Goal: Task Accomplishment & Management: Use online tool/utility

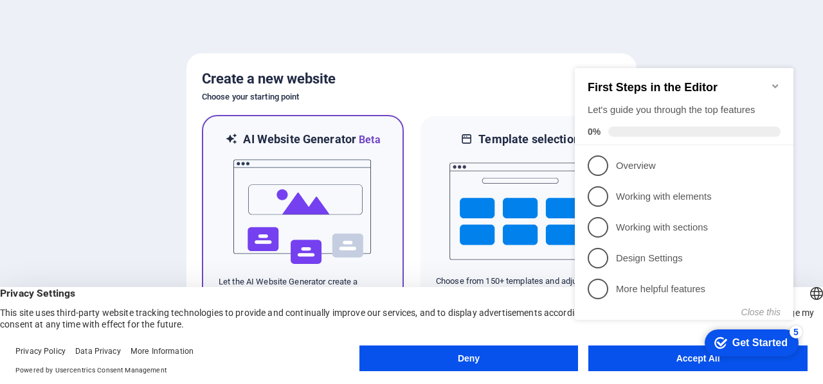
click at [317, 217] on img at bounding box center [302, 212] width 141 height 129
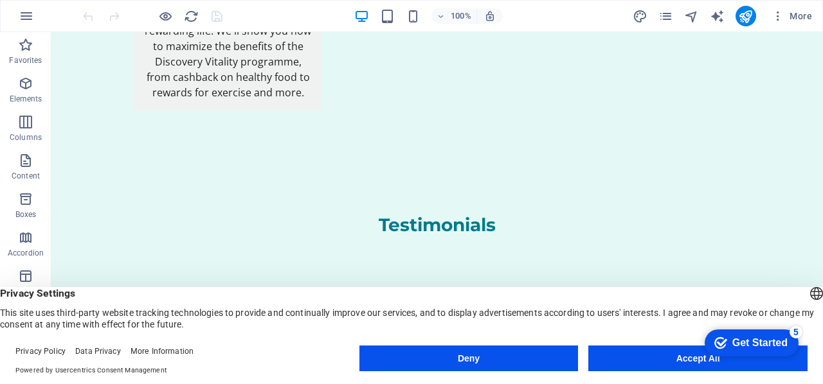
scroll to position [2691, 0]
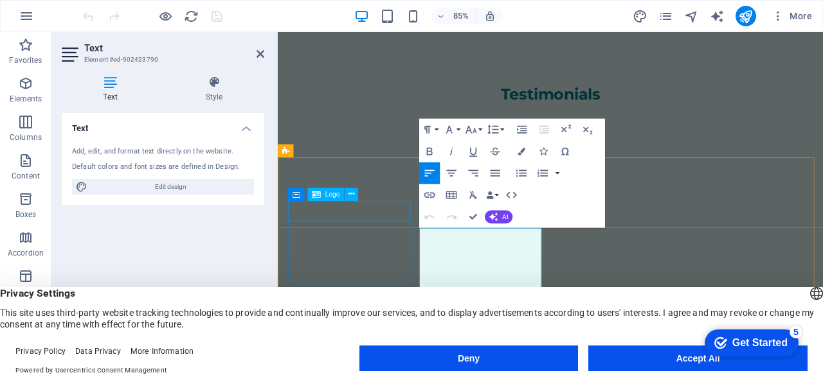
drag, startPoint x: 279, startPoint y: 186, endPoint x: 582, endPoint y: 183, distance: 303.4
click at [582, 183] on div "Paragraph Format Normal Heading 1 Heading 2 Heading 3 Heading 4 Heading 5 Headi…" at bounding box center [512, 174] width 186 height 109
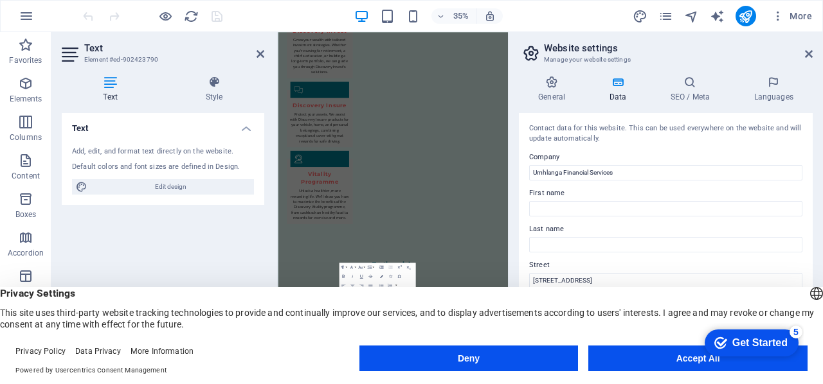
scroll to position [0, 0]
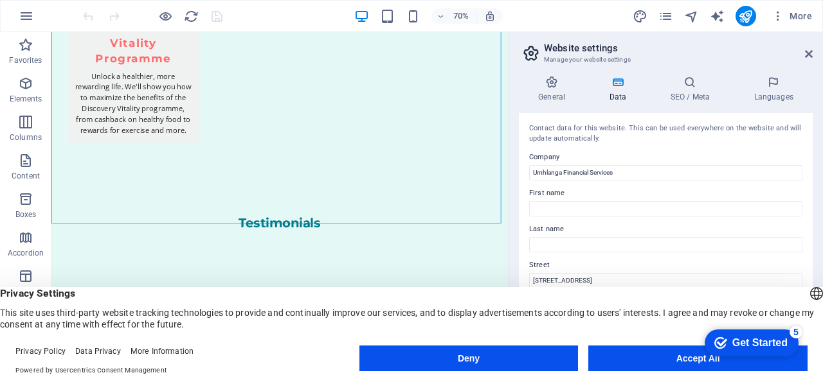
scroll to position [2670, 0]
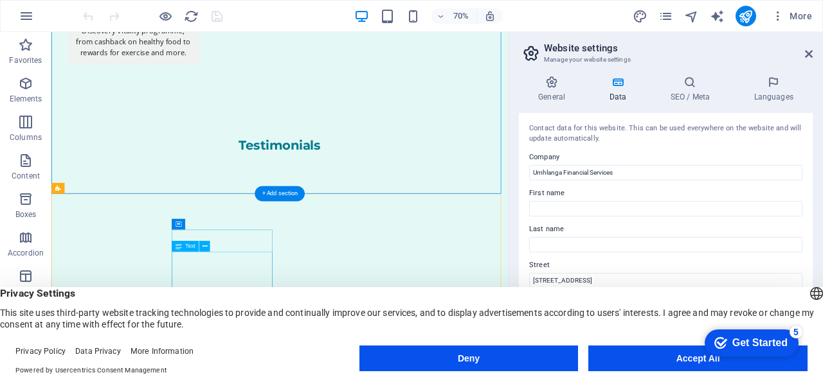
click at [208, 249] on button at bounding box center [204, 247] width 11 height 11
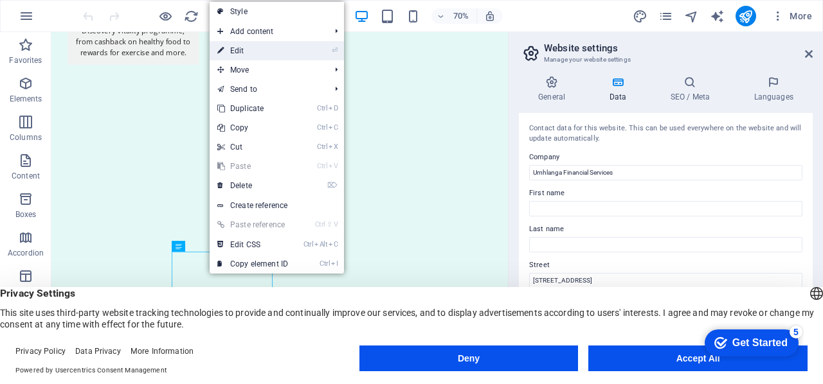
click at [247, 46] on link "⏎ Edit" at bounding box center [253, 50] width 86 height 19
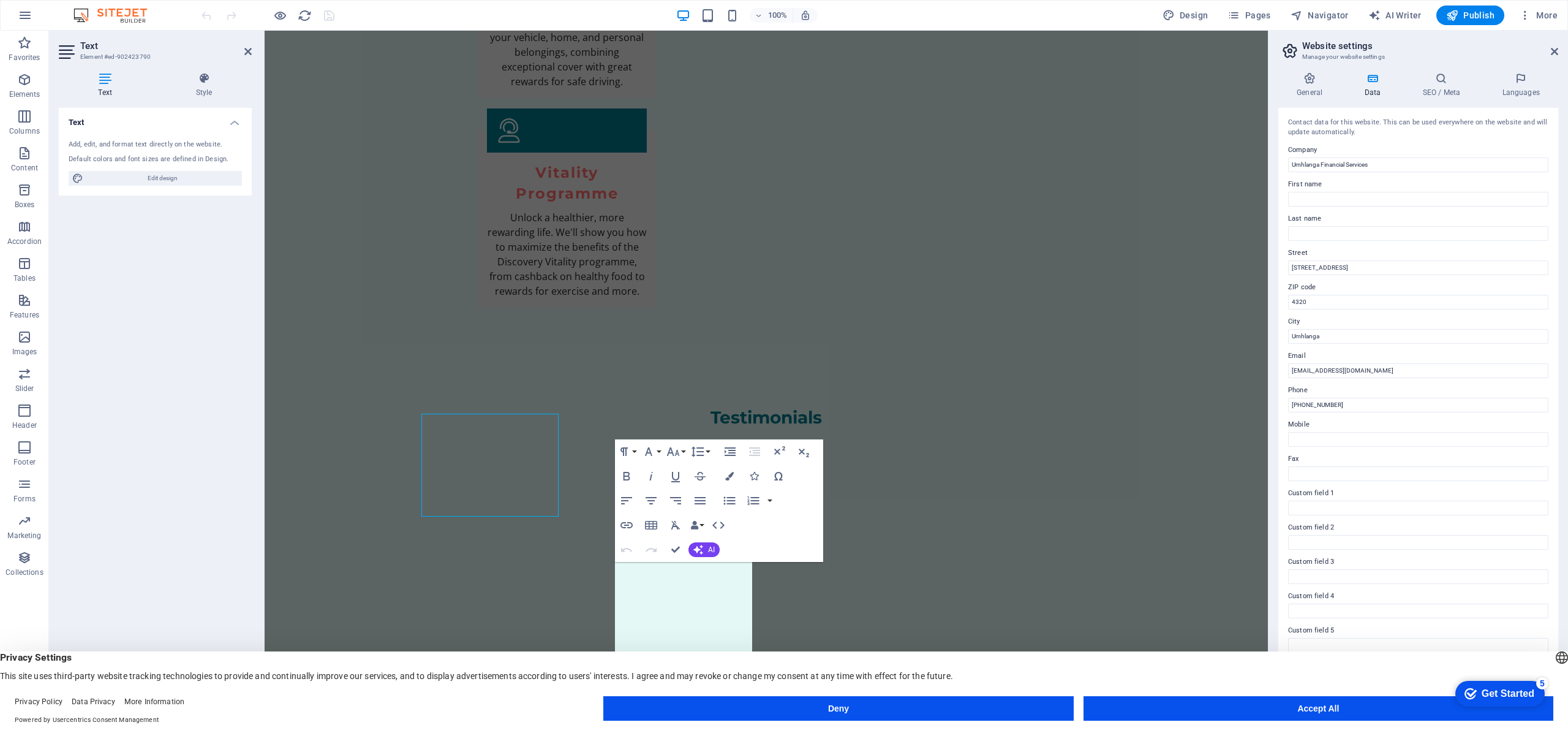
scroll to position [2524, 0]
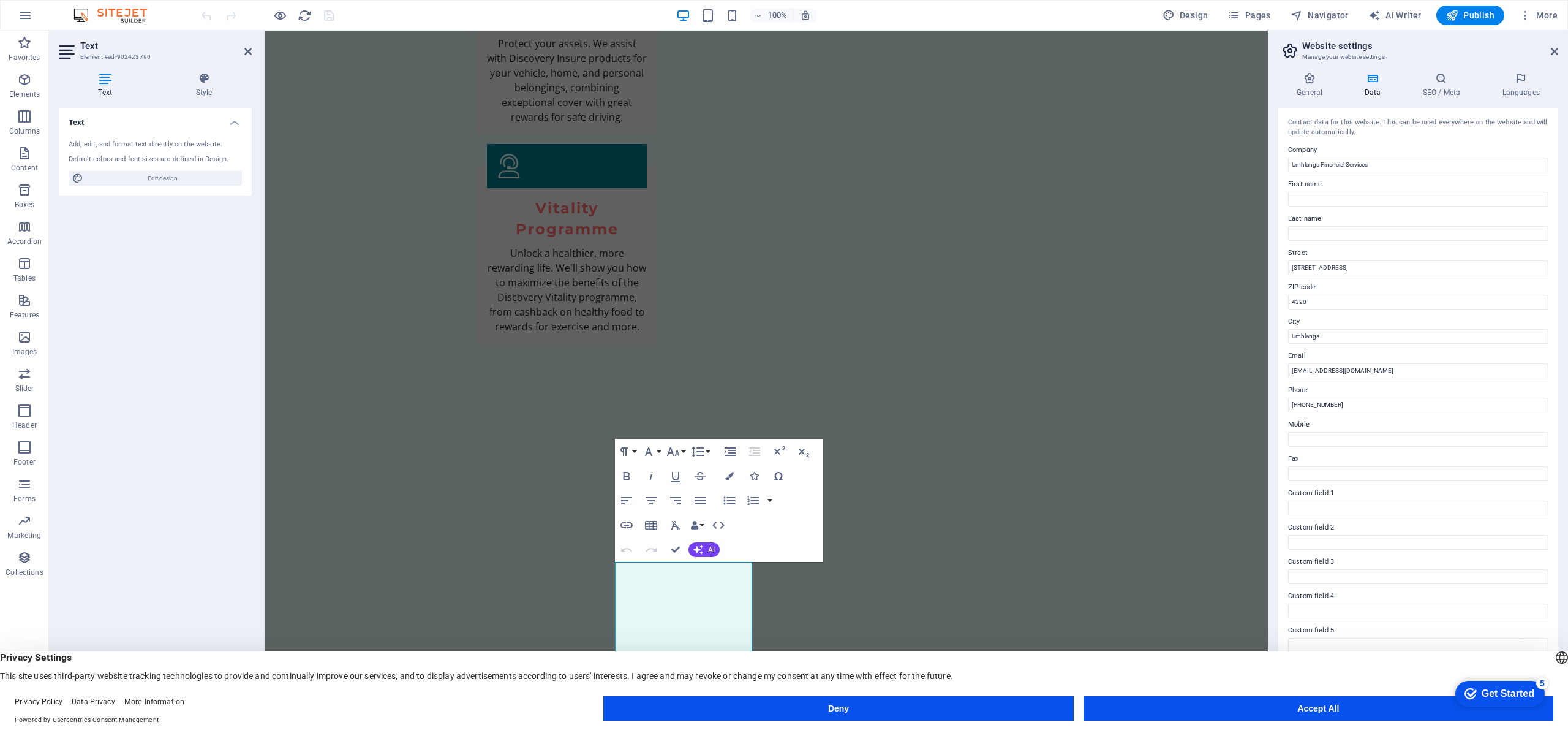
drag, startPoint x: 986, startPoint y: 35, endPoint x: 1320, endPoint y: 301, distance: 427.0
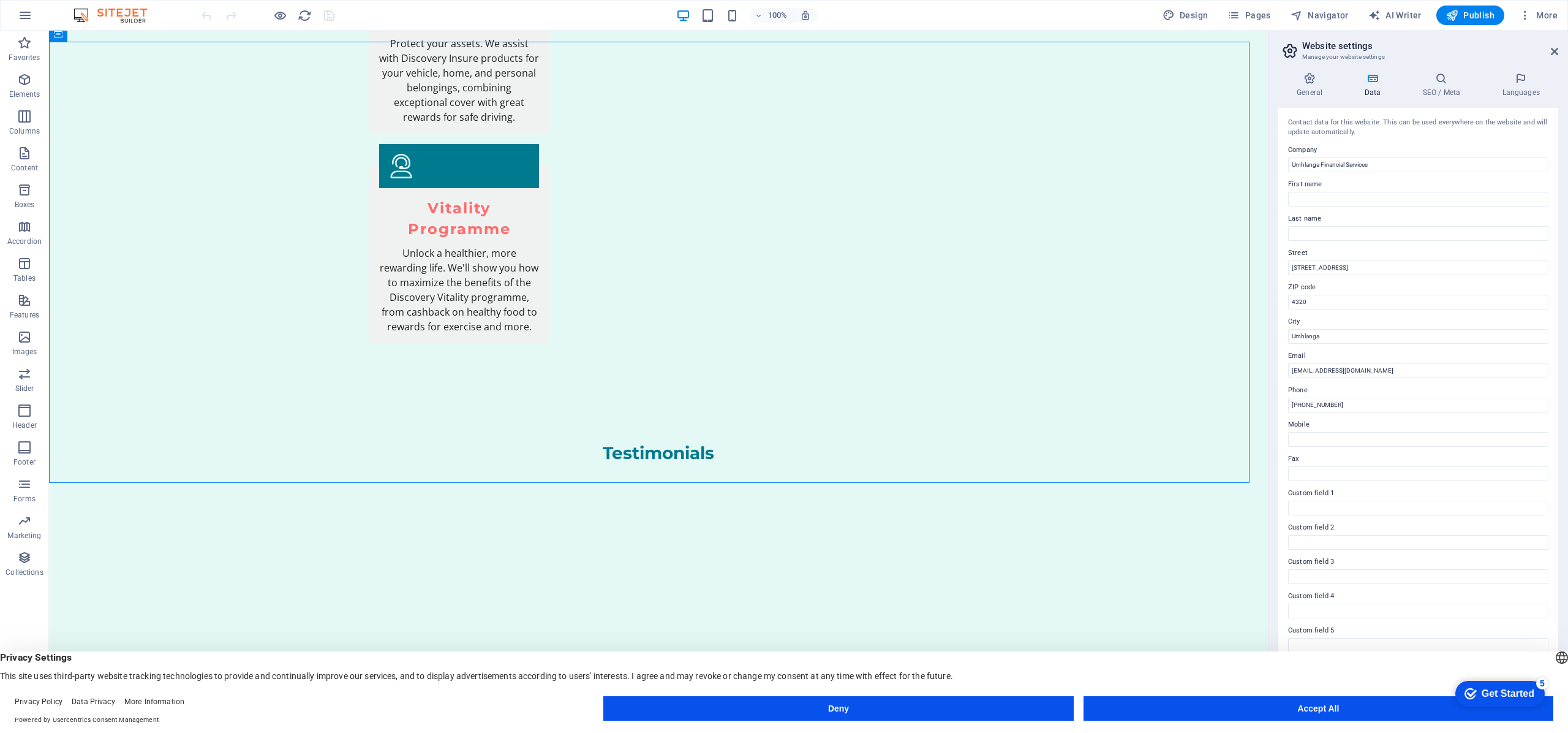
drag, startPoint x: 1248, startPoint y: 582, endPoint x: 1287, endPoint y: 691, distance: 115.8
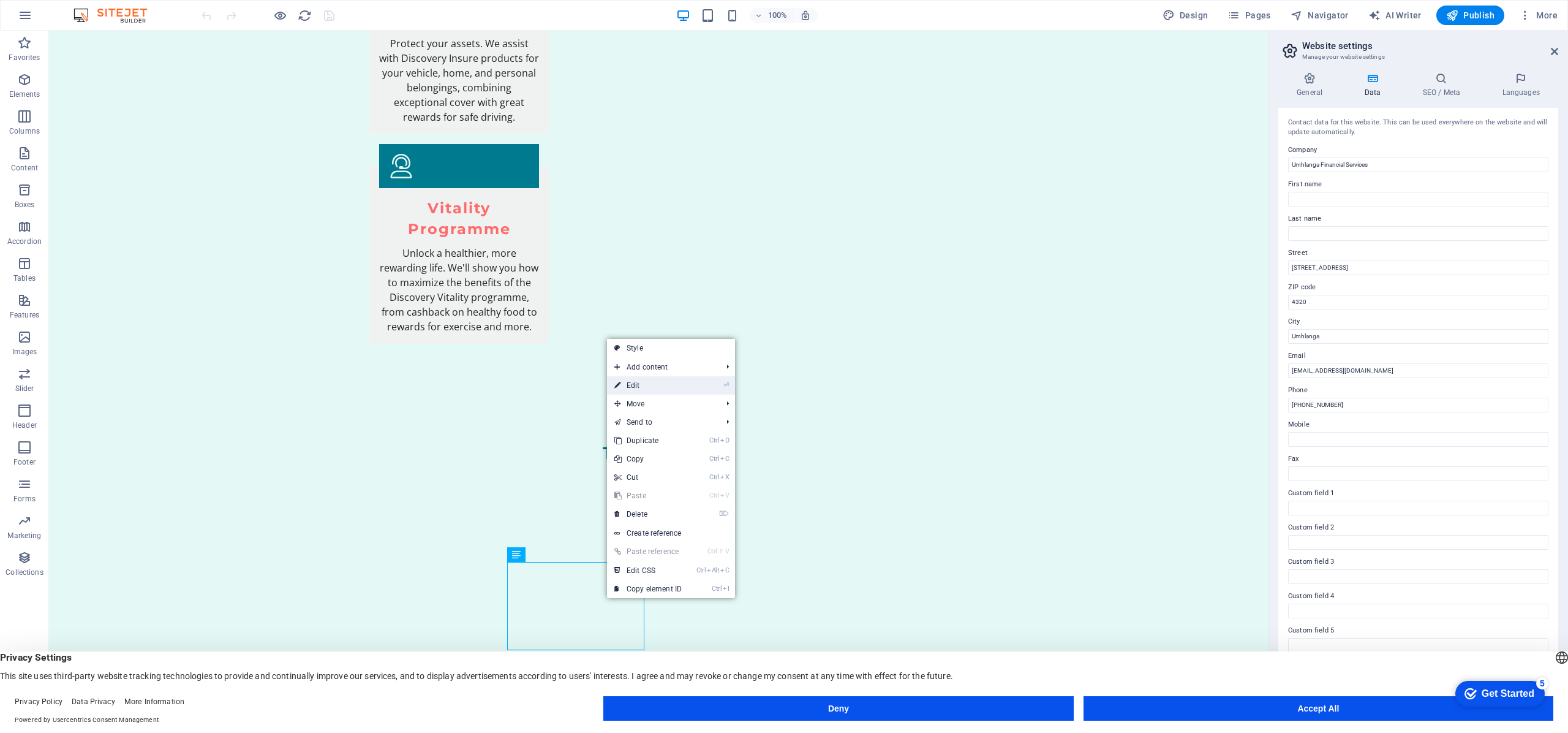
click at [649, 366] on link "⏎ Edit" at bounding box center [648, 385] width 82 height 18
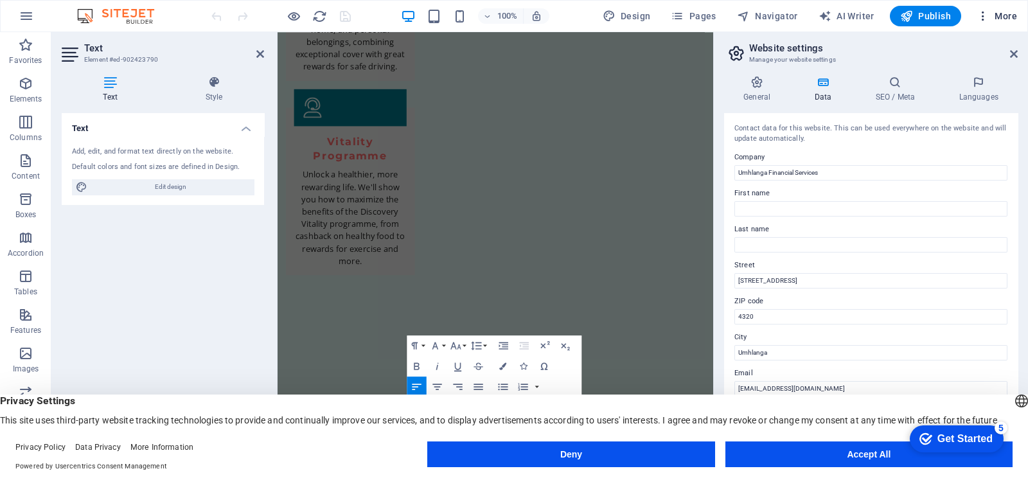
scroll to position [2616, 0]
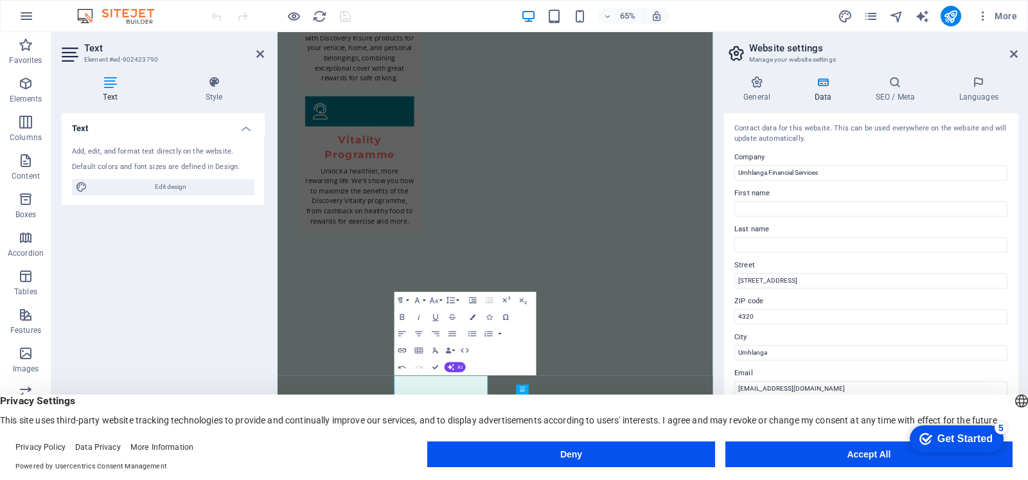
drag, startPoint x: 1015, startPoint y: 270, endPoint x: 1028, endPoint y: 319, distance: 51.1
click at [822, 319] on div "General Data SEO / Meta Languages Website name umhalngafs.co.za Logo Drag files…" at bounding box center [871, 263] width 314 height 394
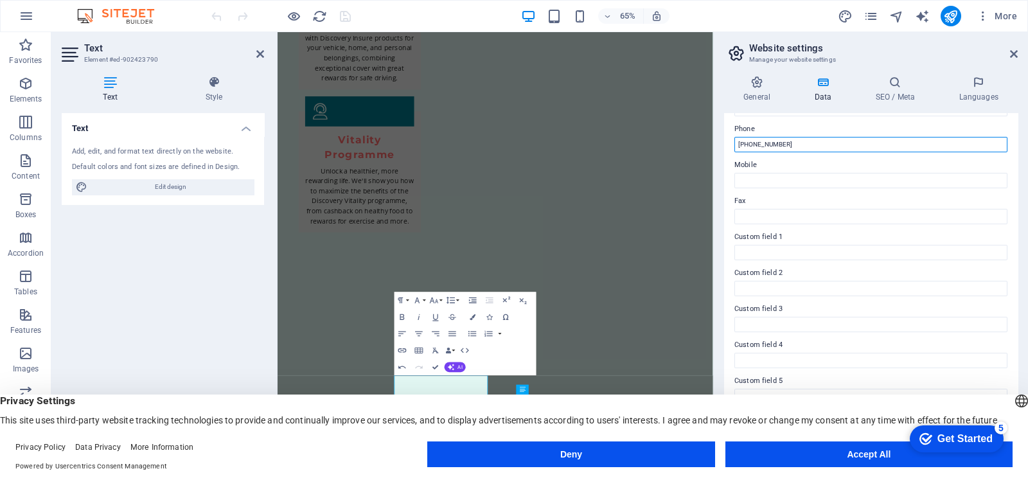
click at [819, 140] on input "+27 31 555 1234" at bounding box center [871, 144] width 273 height 15
type input "[PHONE_NUMBER]"
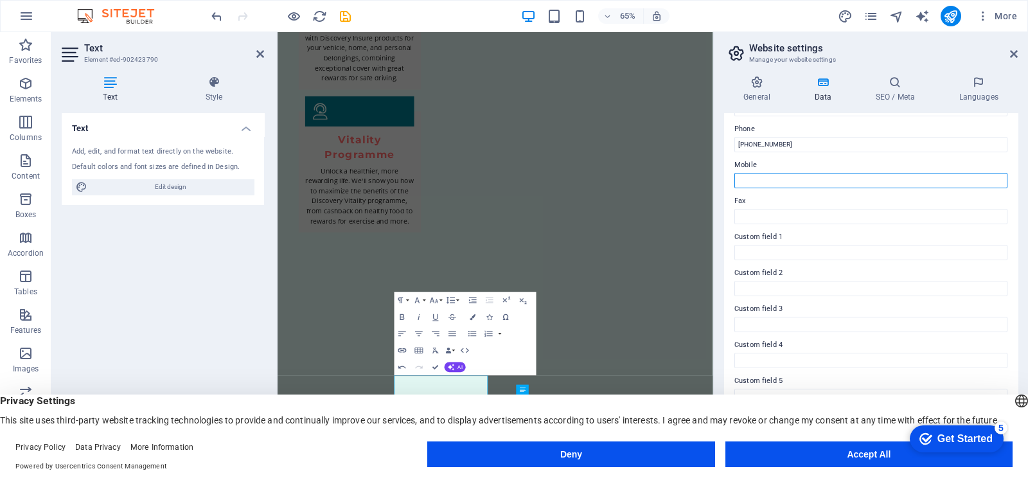
click at [815, 177] on input "Mobile" at bounding box center [871, 180] width 273 height 15
drag, startPoint x: 1016, startPoint y: 316, endPoint x: 1007, endPoint y: 217, distance: 99.4
click at [822, 217] on div "Contact data for this website. This can be used everywhere on the website and w…" at bounding box center [871, 281] width 294 height 336
click at [822, 130] on div "General Data SEO / Meta Languages Website name umhalngafs.co.za Logo Drag files…" at bounding box center [871, 263] width 314 height 394
click at [822, 384] on div "Get Started" at bounding box center [965, 439] width 55 height 12
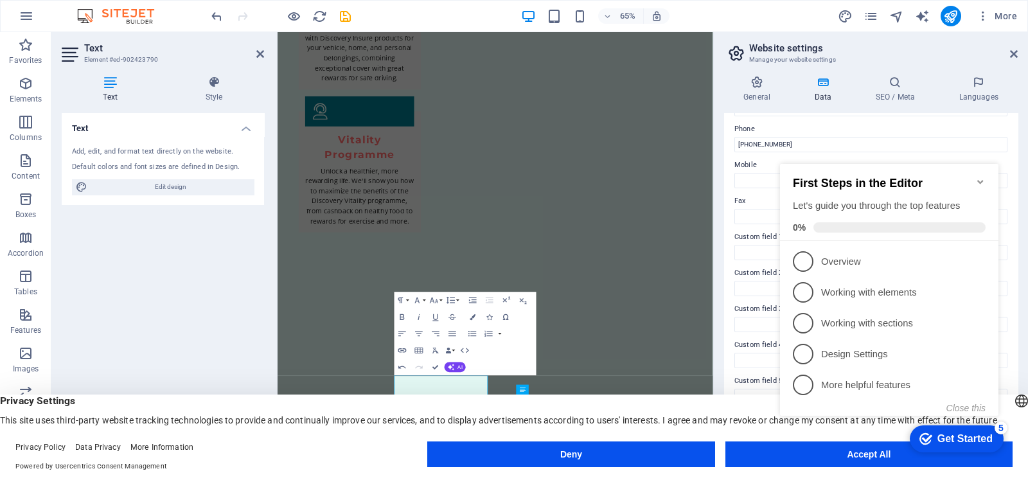
click at [822, 177] on icon "Minimize checklist" at bounding box center [981, 182] width 10 height 10
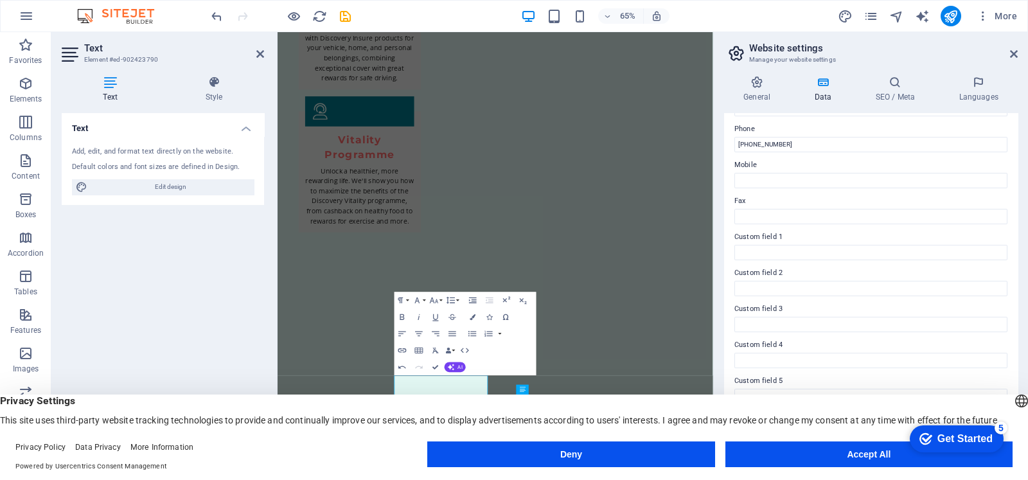
drag, startPoint x: 1011, startPoint y: 318, endPoint x: 1019, endPoint y: 313, distance: 8.9
click at [822, 313] on div "General Data SEO / Meta Languages Website name umhalngafs.co.za Logo Drag files…" at bounding box center [871, 263] width 314 height 394
drag, startPoint x: 1019, startPoint y: 313, endPoint x: 1005, endPoint y: 204, distance: 109.5
click at [822, 204] on div "General Data SEO / Meta Languages Website name umhalngafs.co.za Logo Drag files…" at bounding box center [871, 263] width 314 height 394
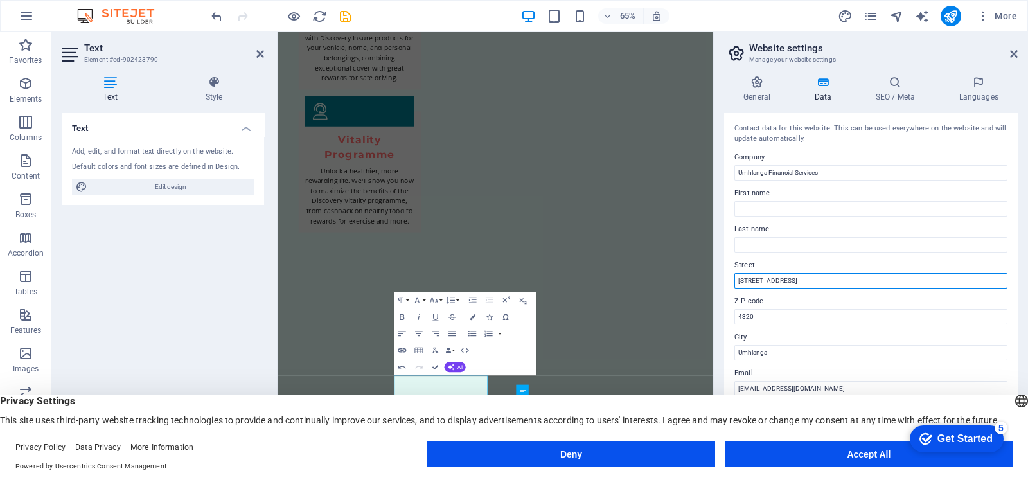
click at [822, 275] on input "123 Financial Way" at bounding box center [871, 280] width 273 height 15
type input "1"
type input "[STREET_ADDRESS]"
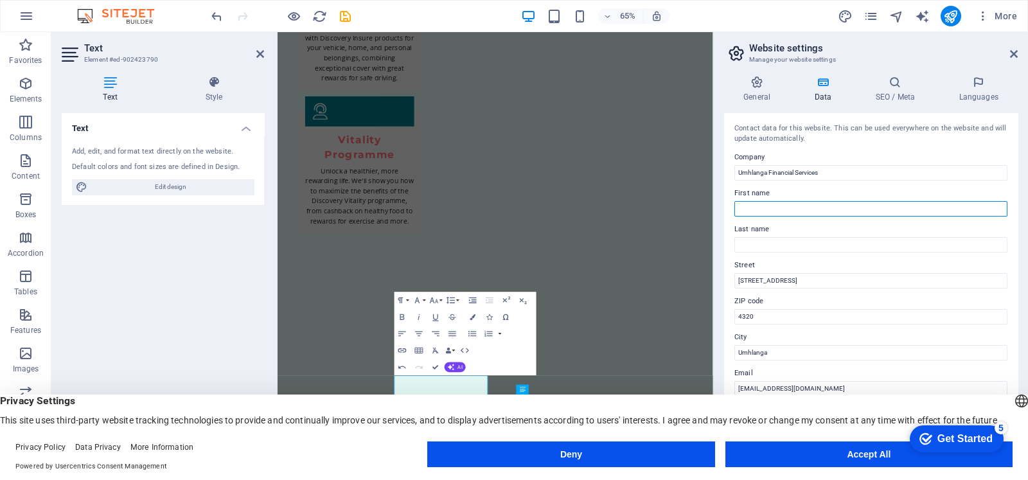
type input "Preniel"
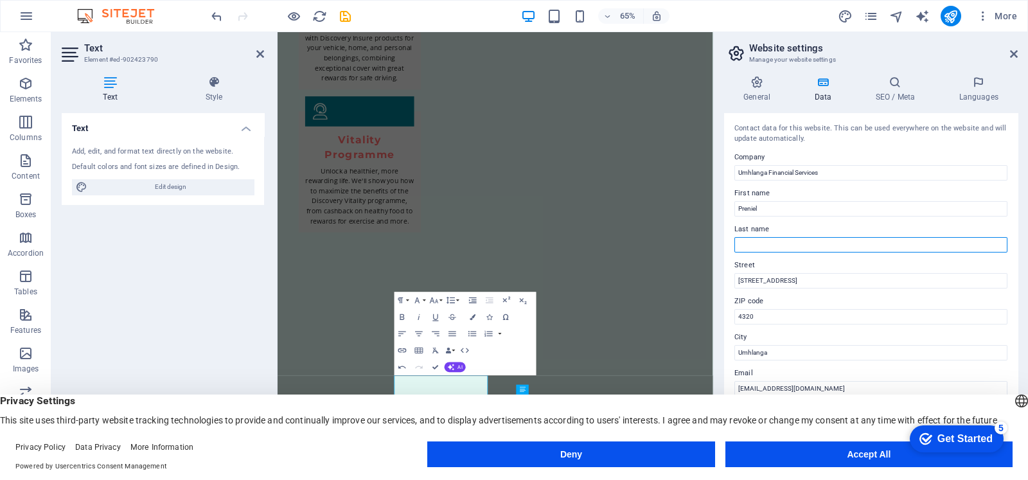
type input "naidoo"
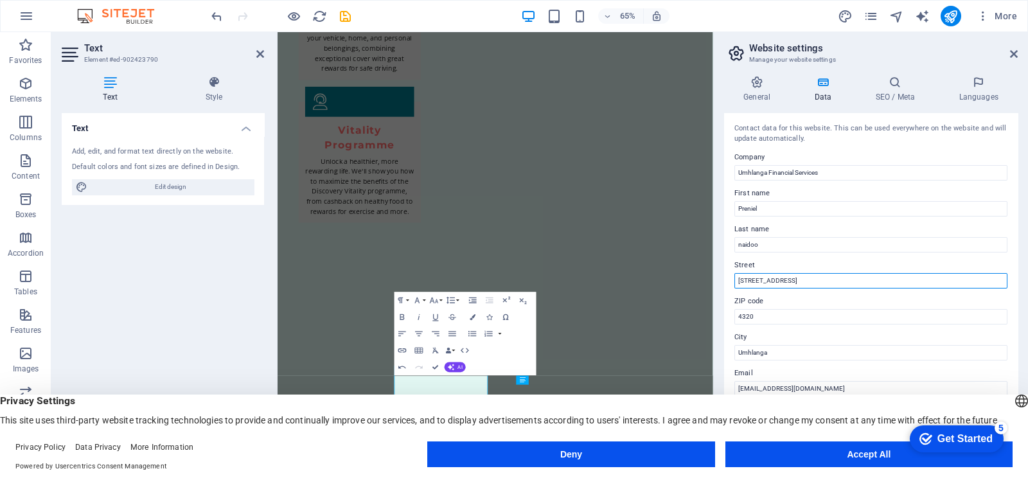
scroll to position [280, 0]
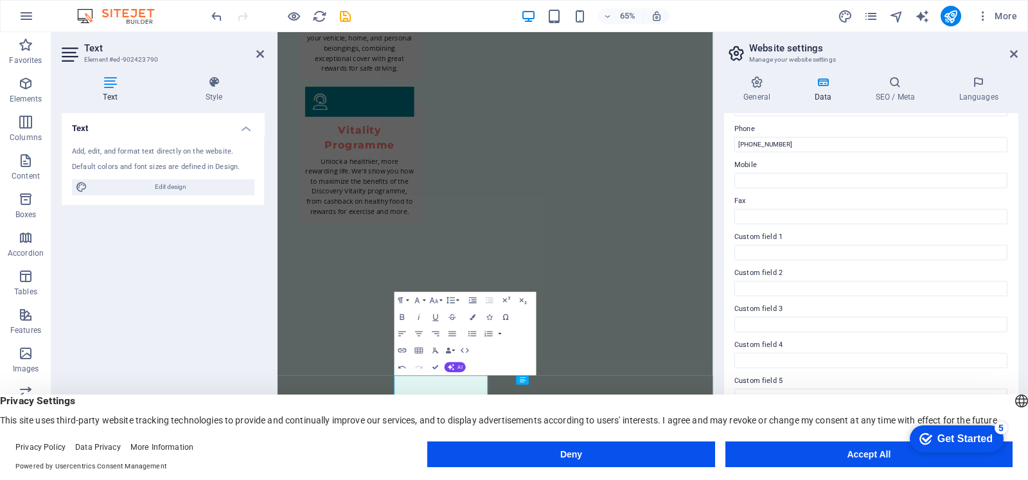
drag, startPoint x: 1022, startPoint y: 341, endPoint x: 1028, endPoint y: 137, distance: 203.9
click at [822, 137] on div "General Data SEO / Meta Languages Website name [DOMAIN_NAME] Logo Drag files he…" at bounding box center [871, 263] width 314 height 394
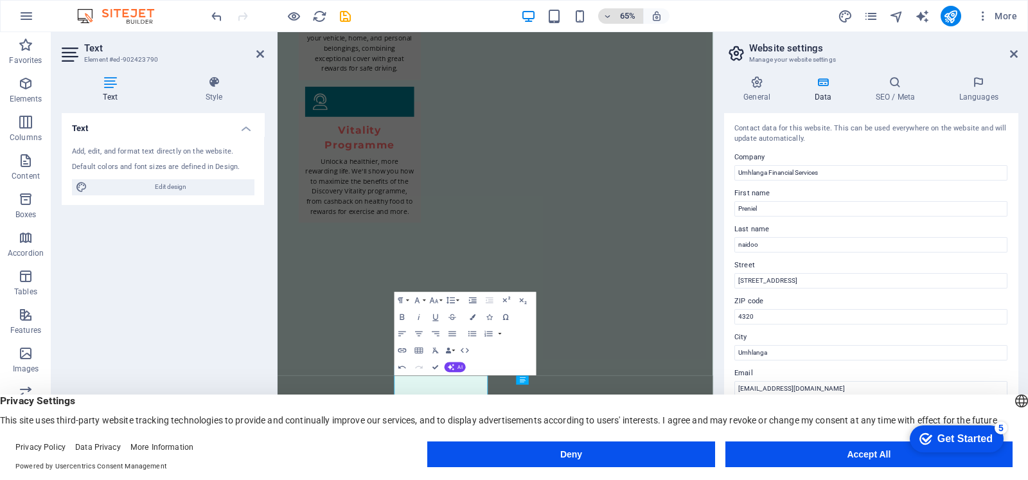
click at [615, 12] on span "65%" at bounding box center [621, 15] width 35 height 15
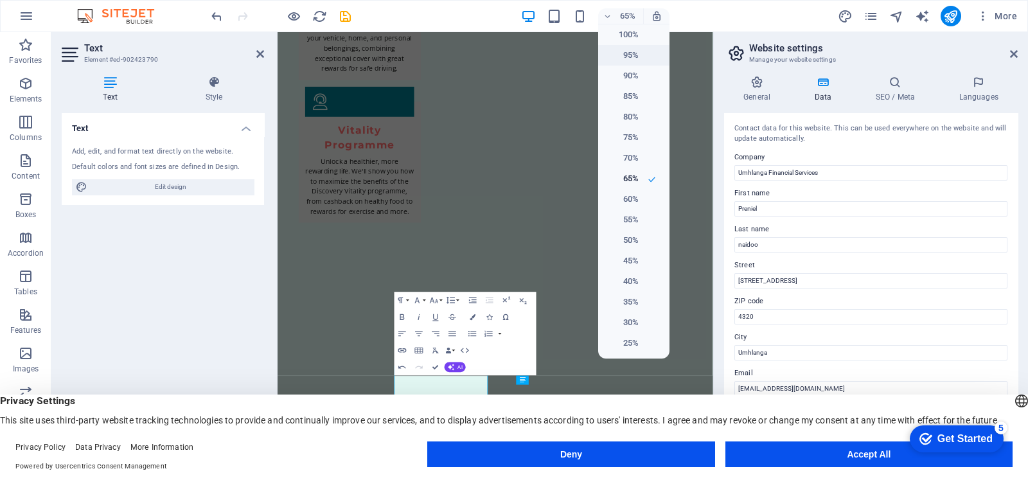
click at [624, 59] on h6 "95%" at bounding box center [622, 55] width 33 height 15
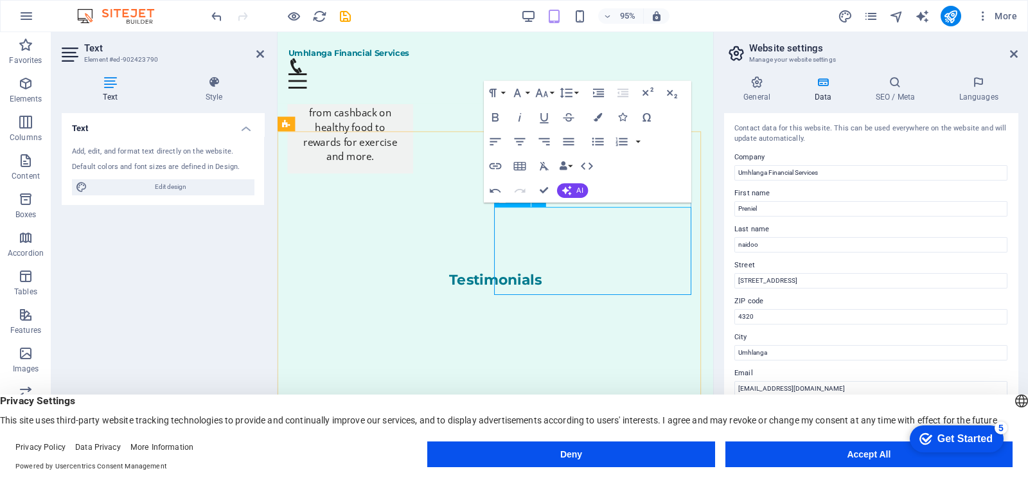
scroll to position [3034, 0]
drag, startPoint x: 553, startPoint y: 296, endPoint x: 546, endPoint y: 289, distance: 10.0
click at [822, 339] on div "Contact data for this website. This can be used everywhere on the website and w…" at bounding box center [871, 281] width 294 height 336
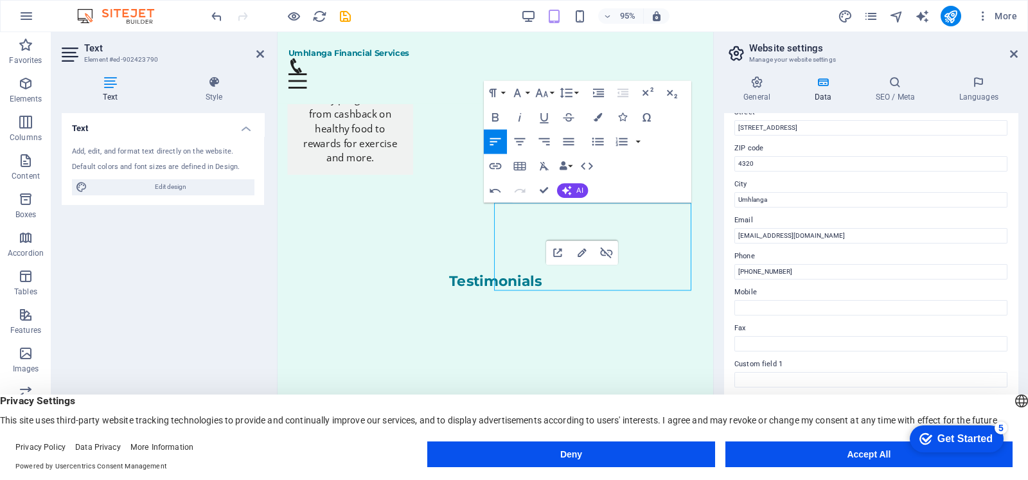
scroll to position [154, 0]
click at [822, 240] on input "info@umhlangafinancialservices.co.za" at bounding box center [871, 234] width 273 height 15
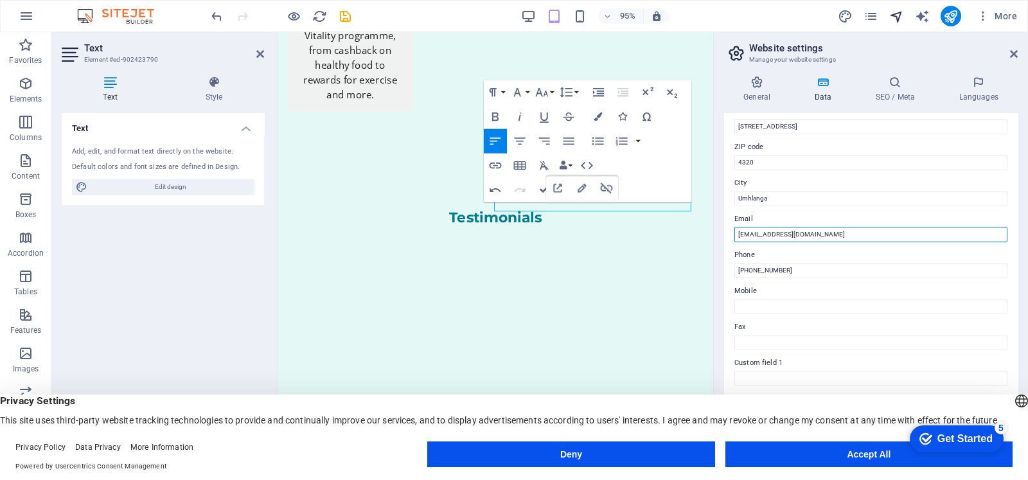
scroll to position [3103, 0]
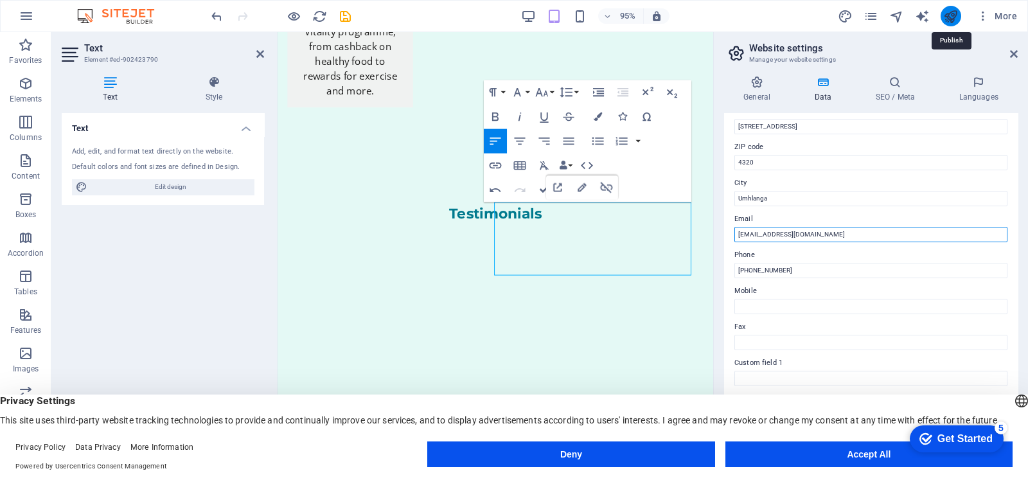
type input "[EMAIL_ADDRESS][DOMAIN_NAME]"
click at [822, 15] on icon "publish" at bounding box center [951, 16] width 15 height 15
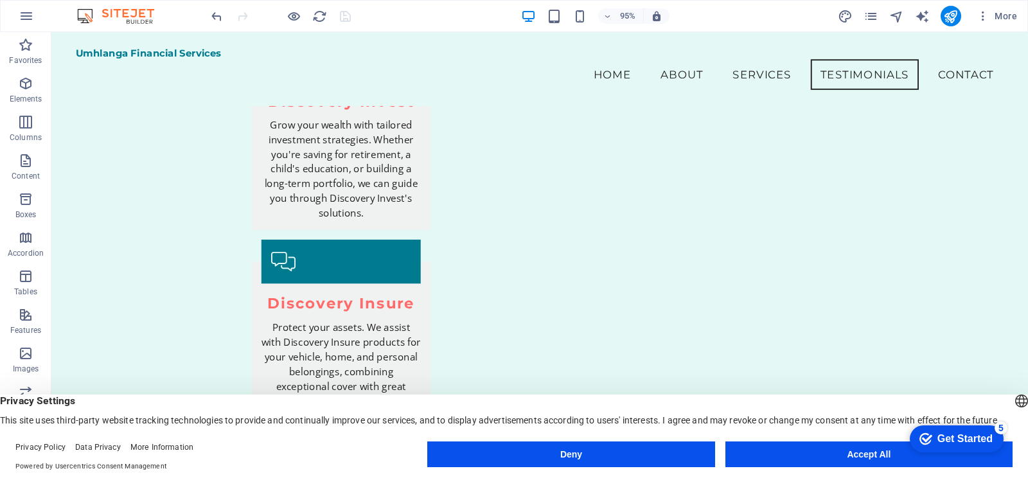
scroll to position [1665, 0]
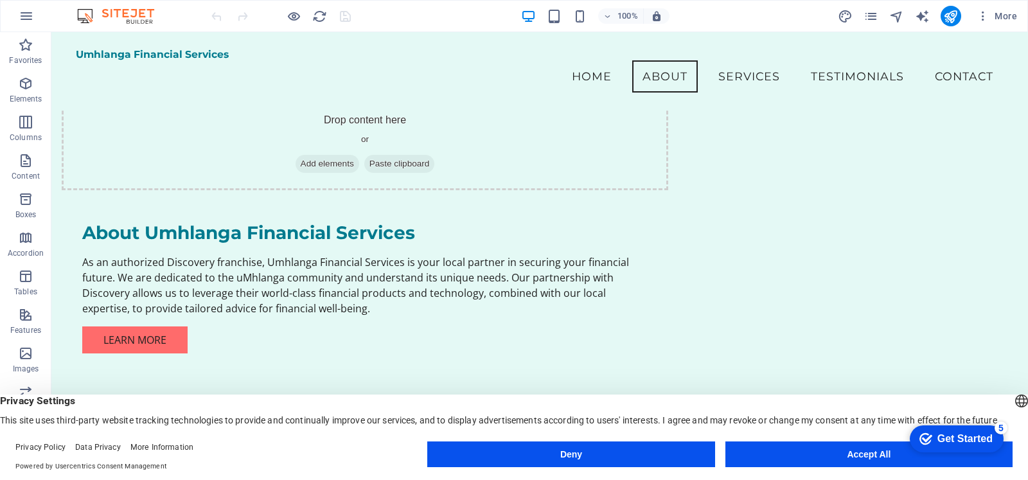
scroll to position [368, 0]
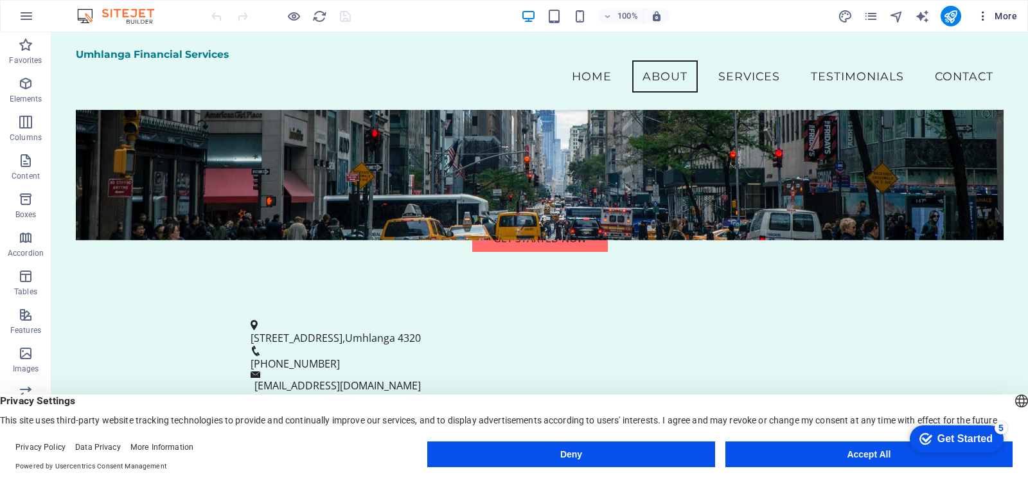
click at [983, 19] on icon "button" at bounding box center [983, 16] width 13 height 13
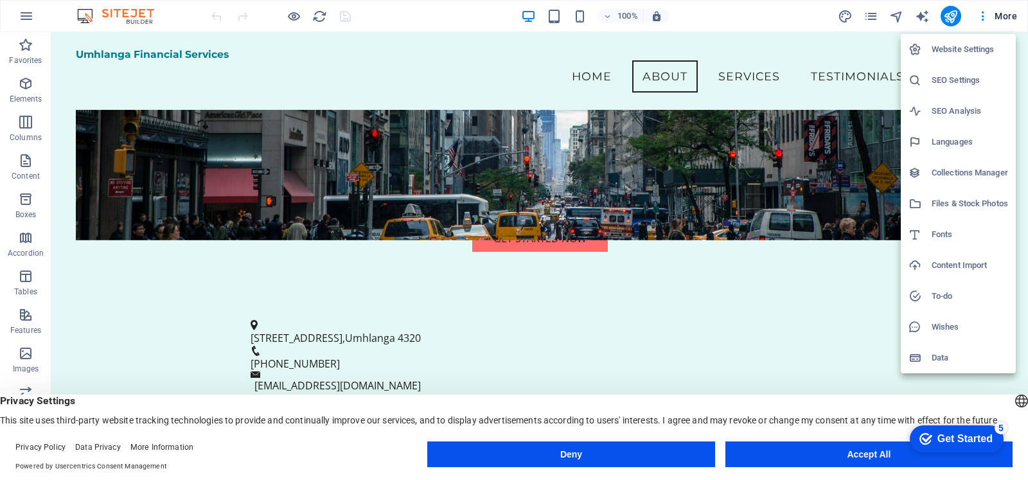
click at [975, 53] on h6 "Website Settings" at bounding box center [970, 49] width 76 height 15
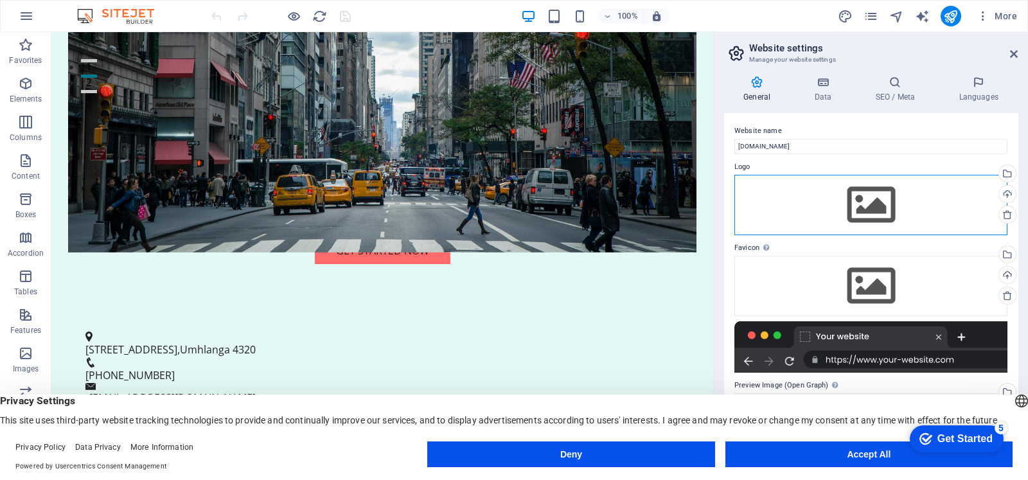
click at [877, 181] on div "Drag files here, click to choose files or select files from Files or our free s…" at bounding box center [871, 205] width 273 height 60
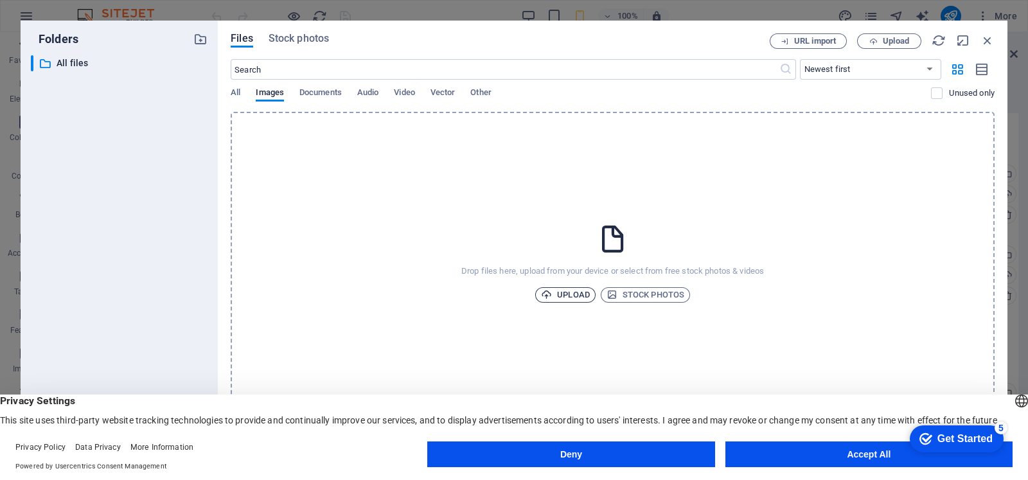
click at [554, 294] on span "Upload" at bounding box center [565, 294] width 49 height 15
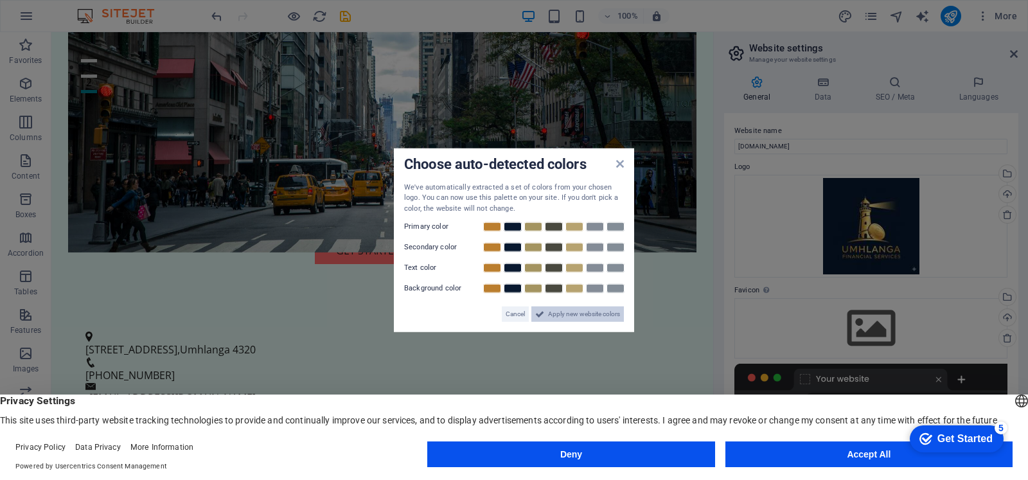
click at [613, 314] on span "Apply new website colors" at bounding box center [584, 314] width 72 height 15
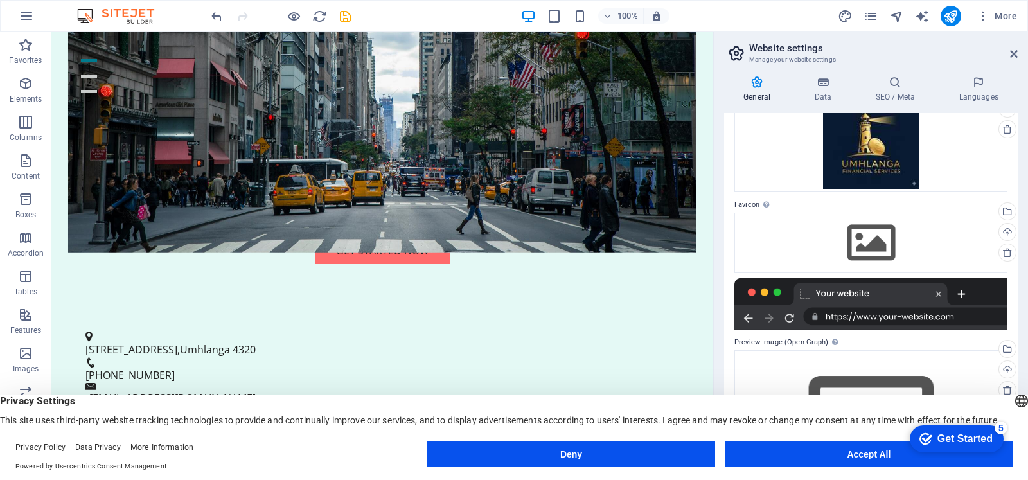
scroll to position [143, 0]
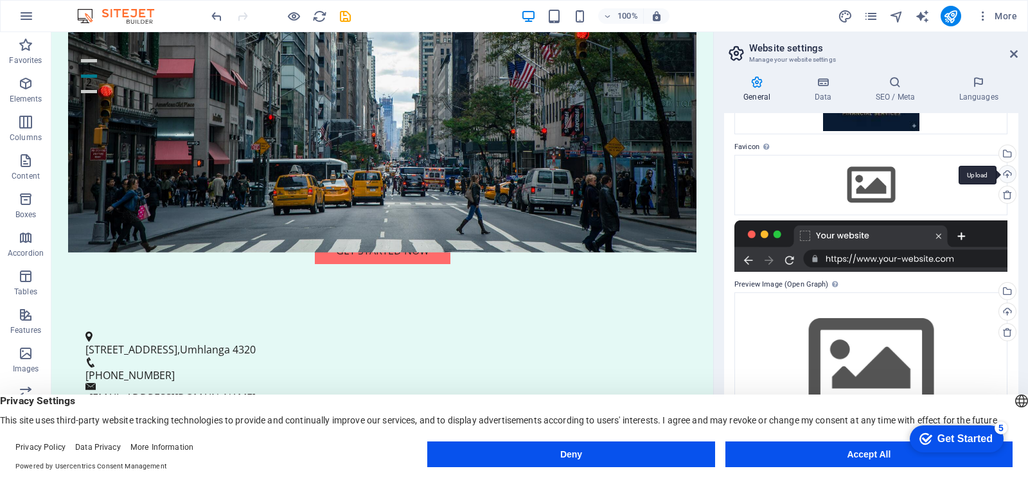
drag, startPoint x: 1025, startPoint y: 301, endPoint x: 1012, endPoint y: 173, distance: 129.2
click at [1012, 173] on div "General Data SEO / Meta Languages Website name [DOMAIN_NAME] Logo Drag files he…" at bounding box center [871, 263] width 314 height 394
drag, startPoint x: 1019, startPoint y: 233, endPoint x: 1023, endPoint y: 91, distance: 141.5
click at [1023, 91] on div "General Data SEO / Meta Languages Website name [DOMAIN_NAME] Logo Drag files he…" at bounding box center [871, 263] width 314 height 394
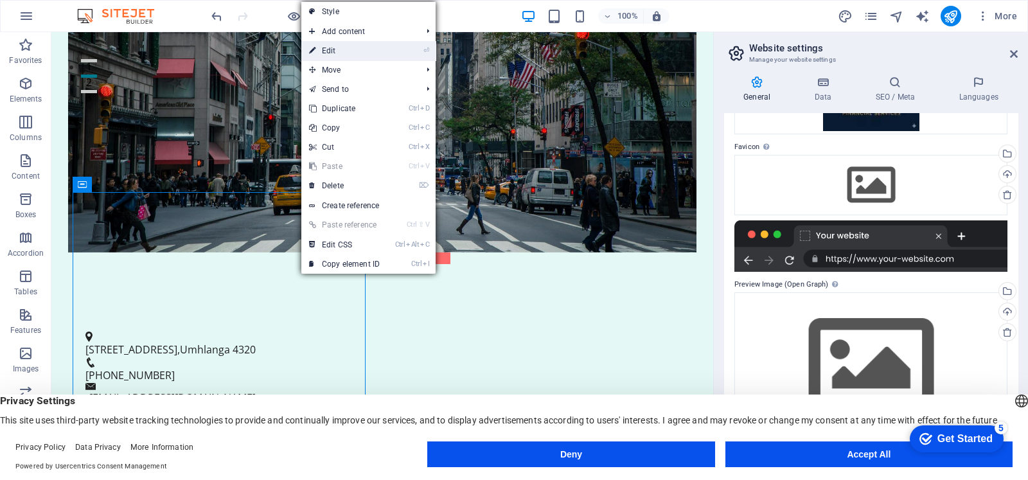
click at [334, 54] on link "⏎ Edit" at bounding box center [344, 50] width 86 height 19
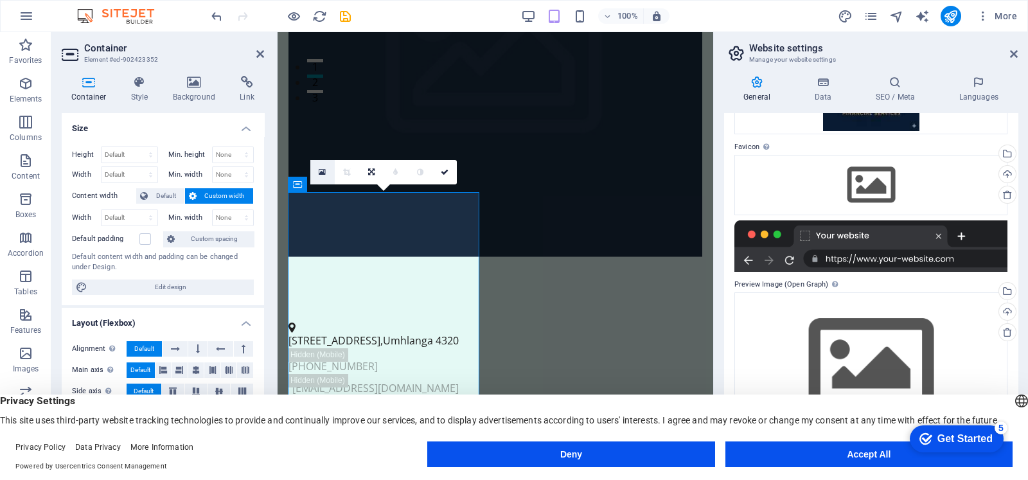
click at [321, 175] on icon at bounding box center [322, 172] width 7 height 9
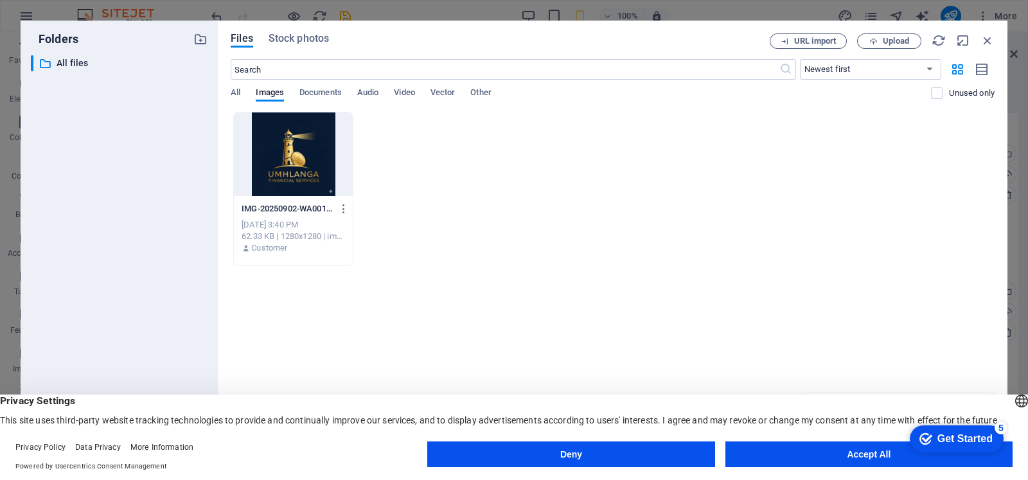
click at [321, 154] on div at bounding box center [293, 154] width 119 height 84
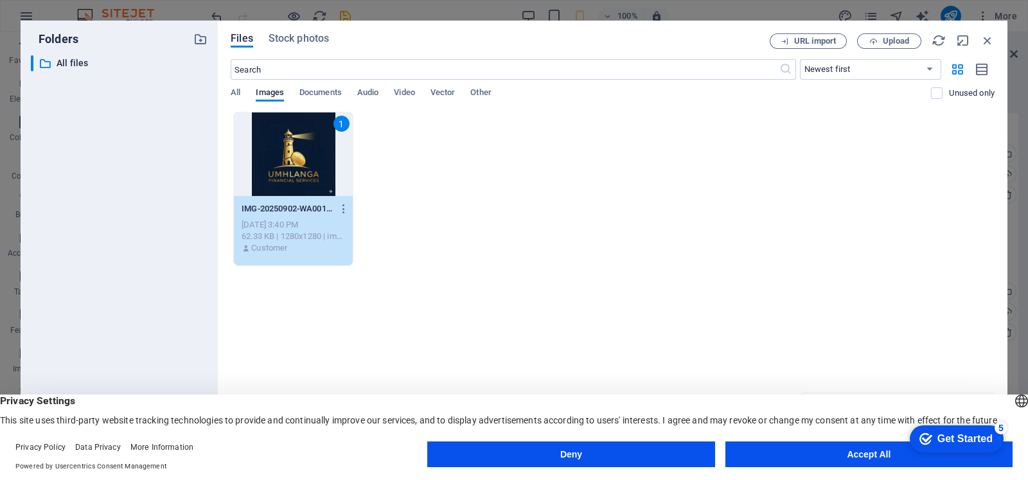
click at [321, 154] on div "1" at bounding box center [293, 154] width 119 height 84
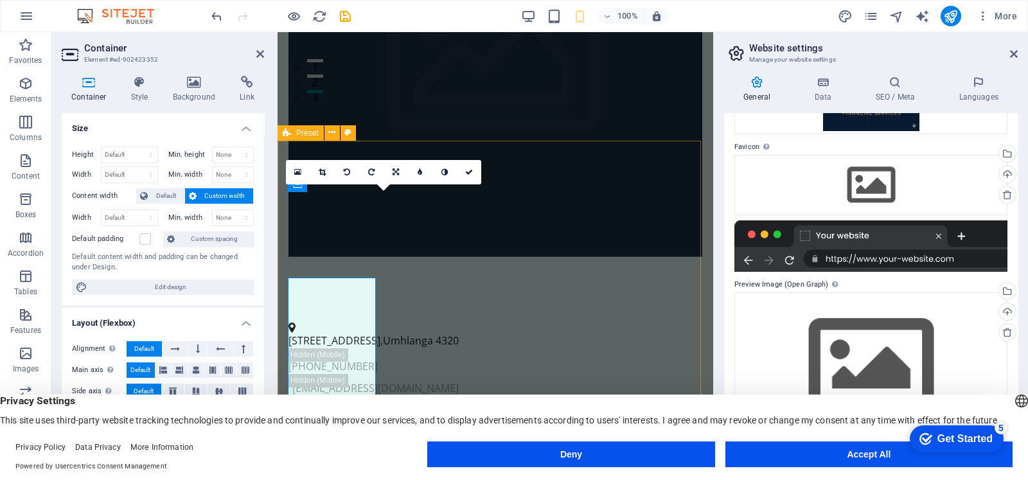
drag, startPoint x: 599, startPoint y: 186, endPoint x: 321, endPoint y: 154, distance: 279.5
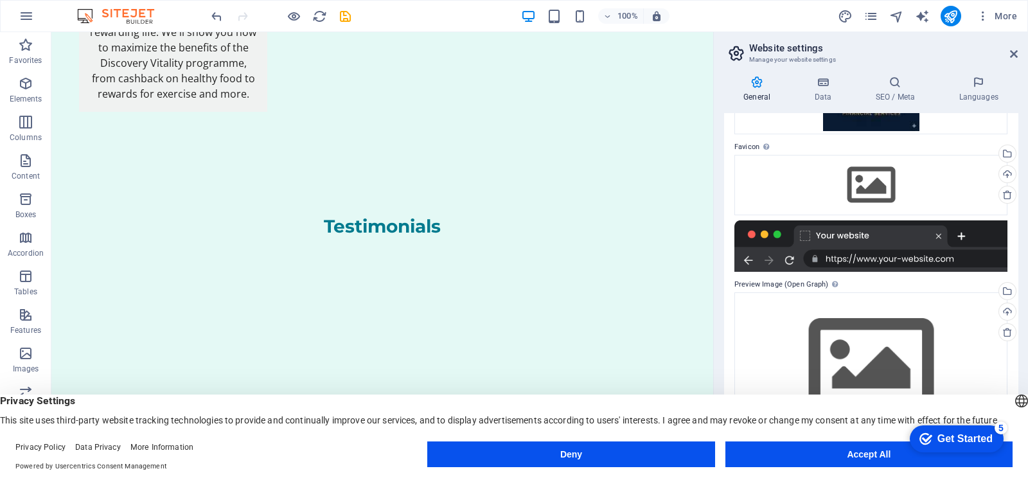
scroll to position [0, 0]
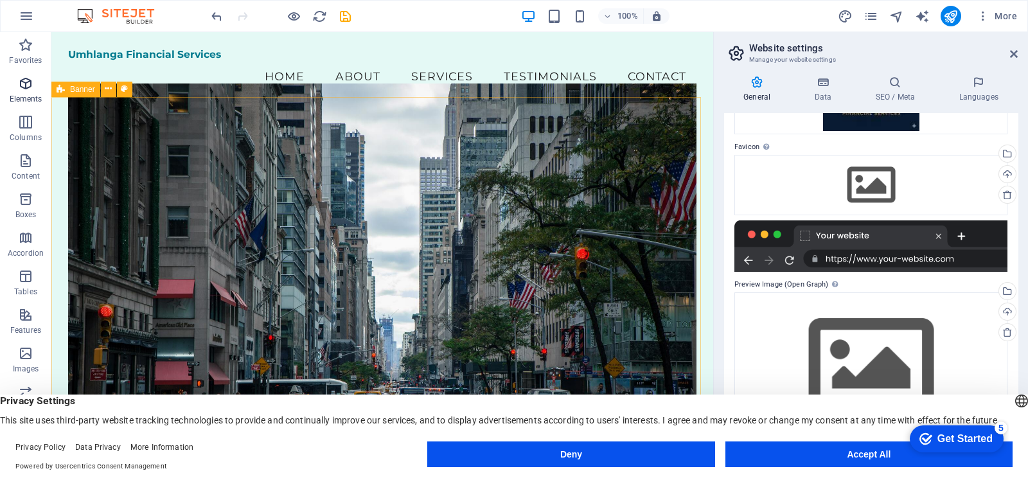
click at [37, 88] on span "Elements" at bounding box center [25, 91] width 51 height 31
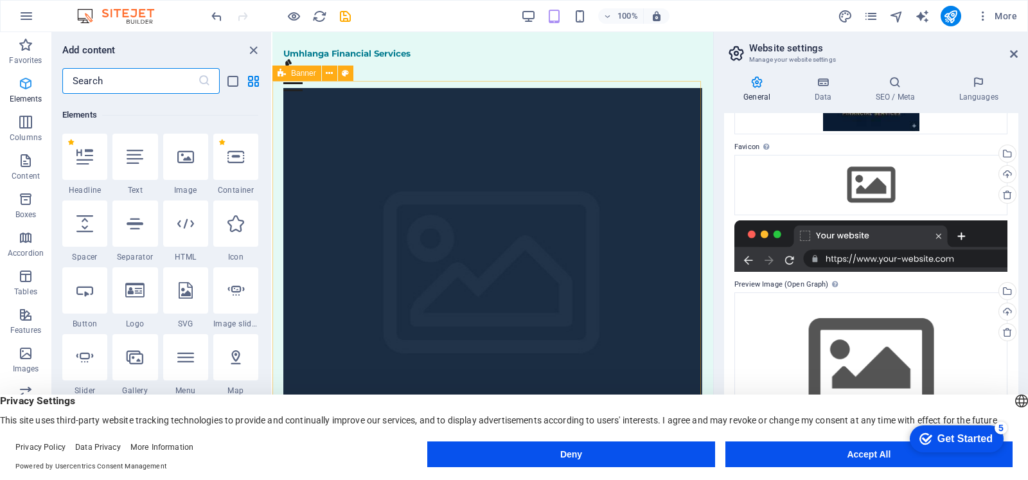
scroll to position [137, 0]
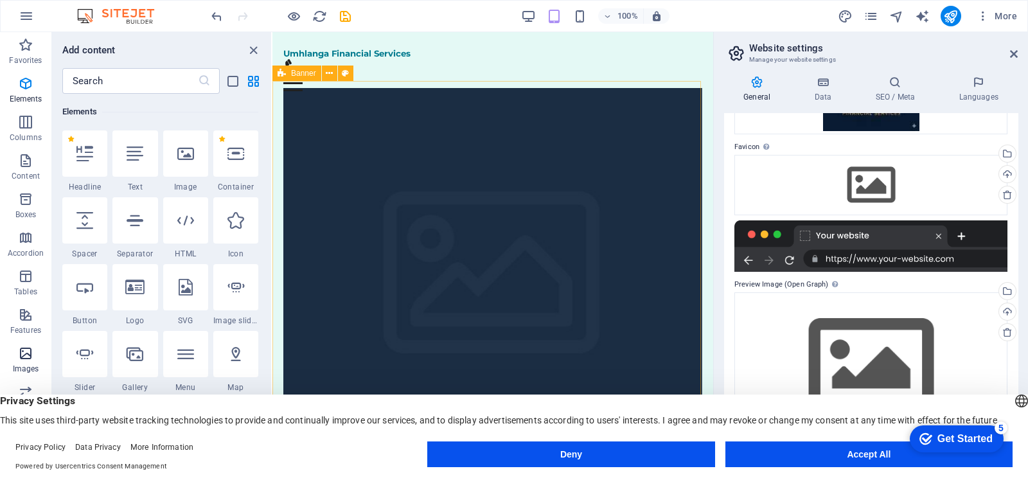
click at [32, 355] on icon "button" at bounding box center [25, 353] width 15 height 15
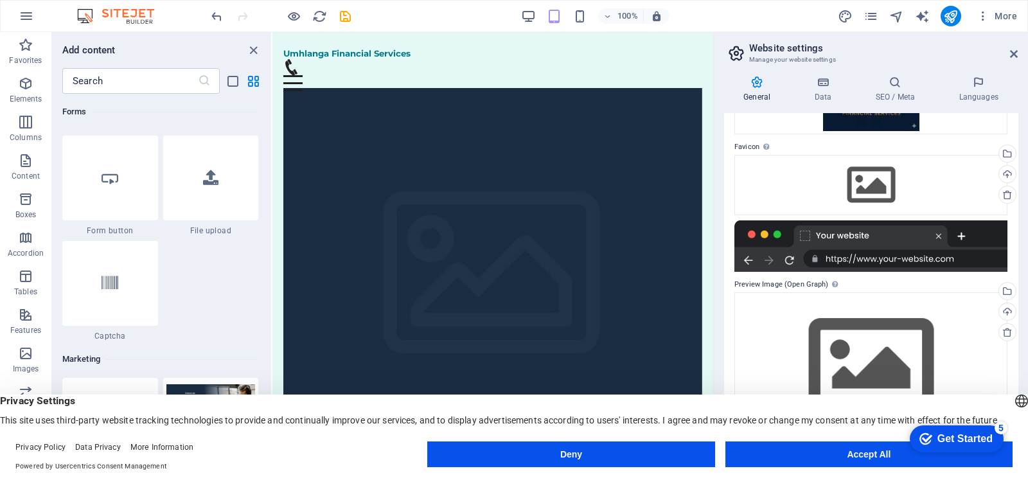
scroll to position [9972, 0]
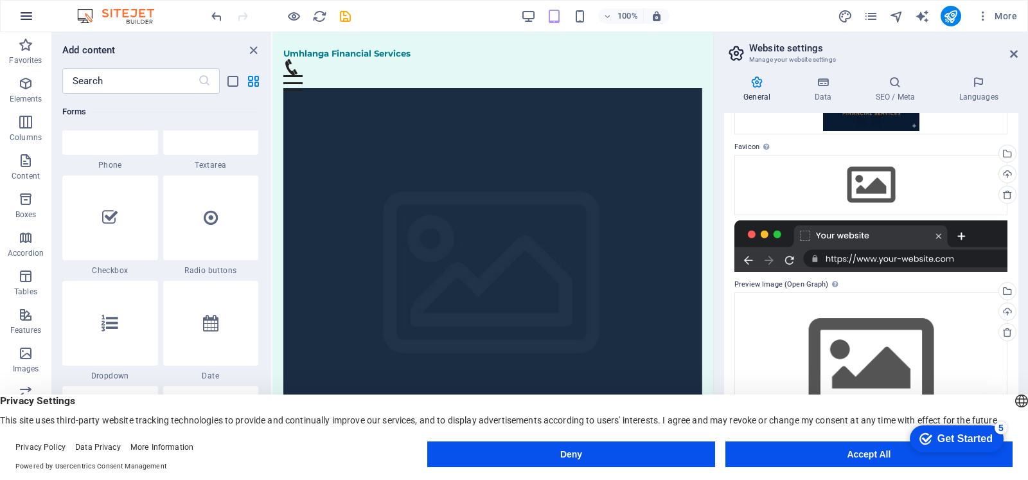
click at [22, 9] on icon "button" at bounding box center [26, 15] width 15 height 15
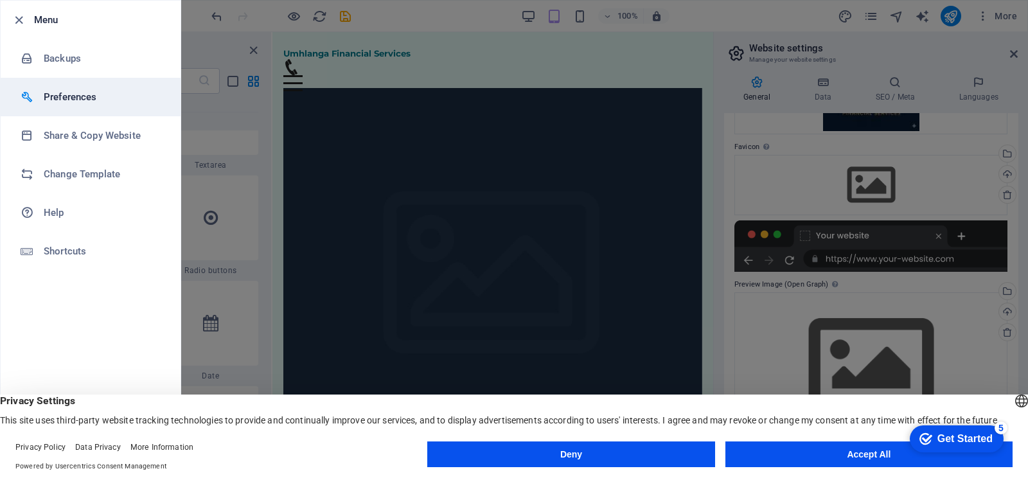
click at [76, 101] on h6 "Preferences" at bounding box center [103, 96] width 119 height 15
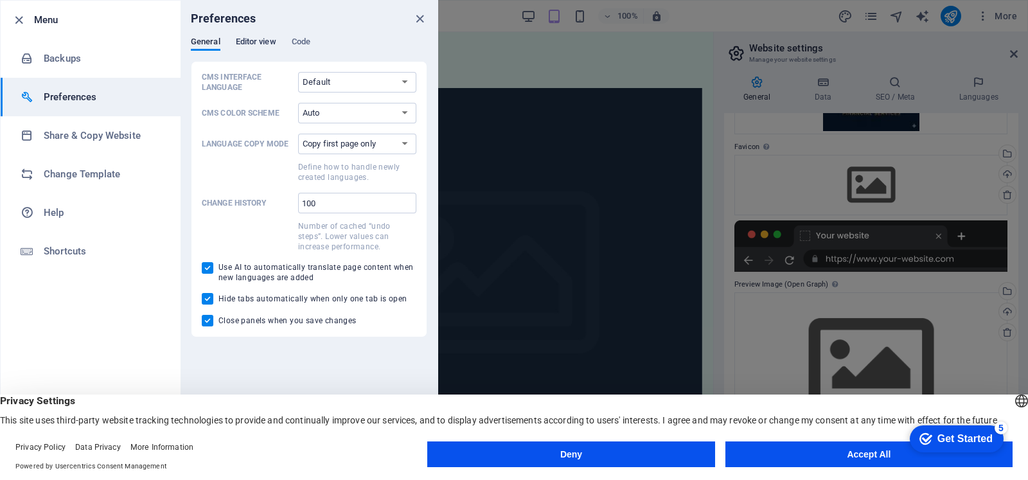
click at [267, 45] on span "Editor view" at bounding box center [256, 43] width 40 height 18
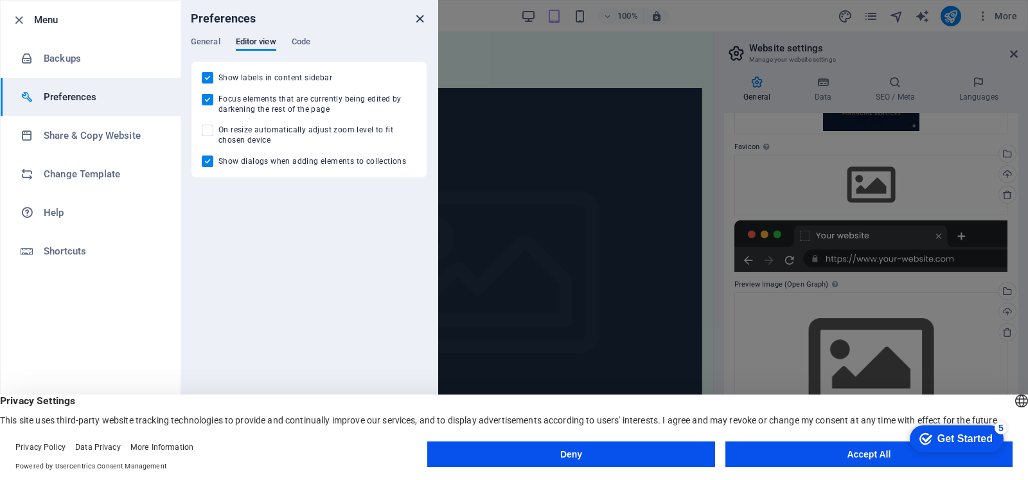
drag, startPoint x: 318, startPoint y: 43, endPoint x: 421, endPoint y: 24, distance: 104.5
click at [421, 24] on div "Preferences General Editor view Code CMS Interface Language Default Deutsch Eng…" at bounding box center [309, 240] width 257 height 479
click at [421, 24] on icon "close" at bounding box center [420, 19] width 15 height 15
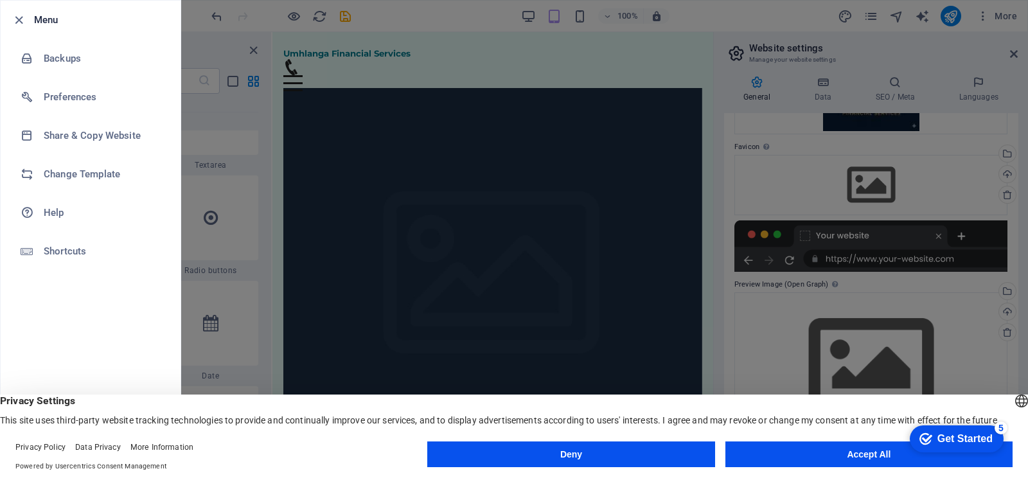
click at [773, 98] on div at bounding box center [514, 240] width 1028 height 480
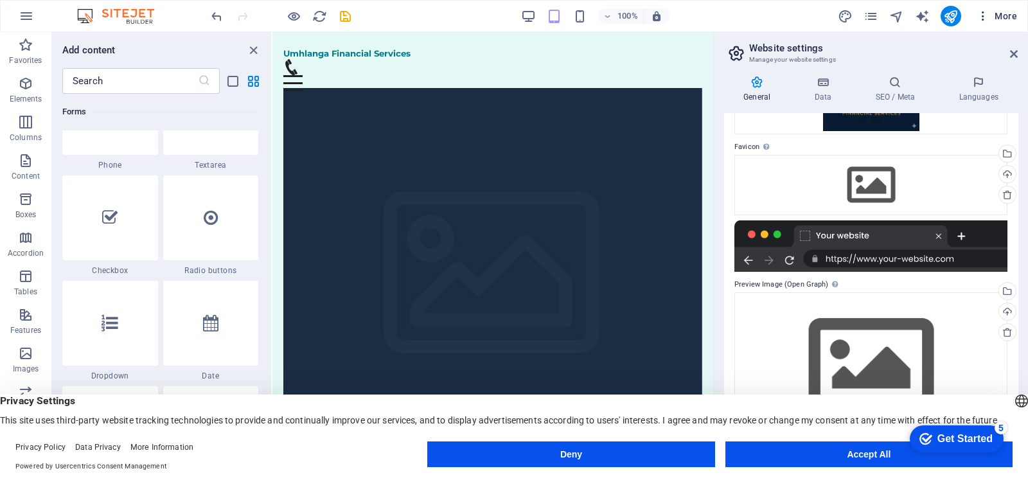
click at [985, 20] on icon "button" at bounding box center [983, 16] width 13 height 13
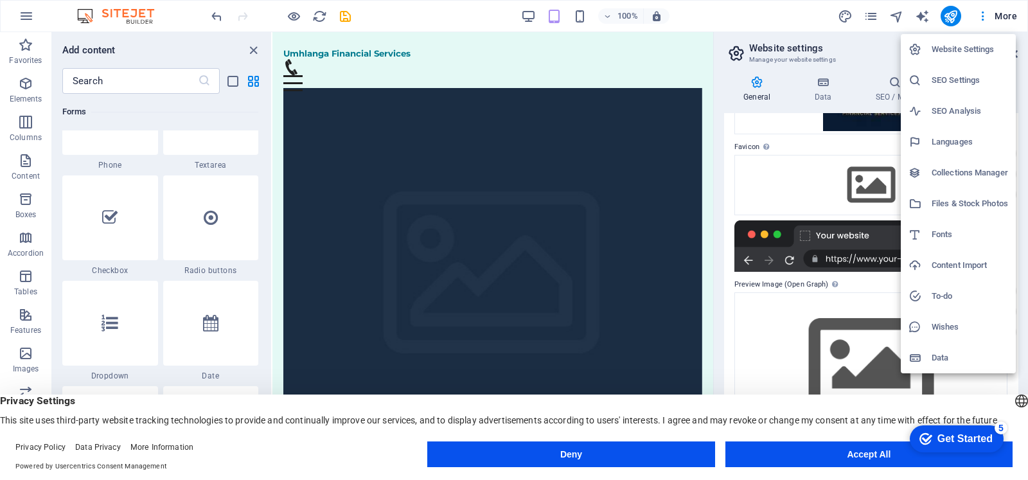
click at [852, 14] on div at bounding box center [514, 240] width 1028 height 480
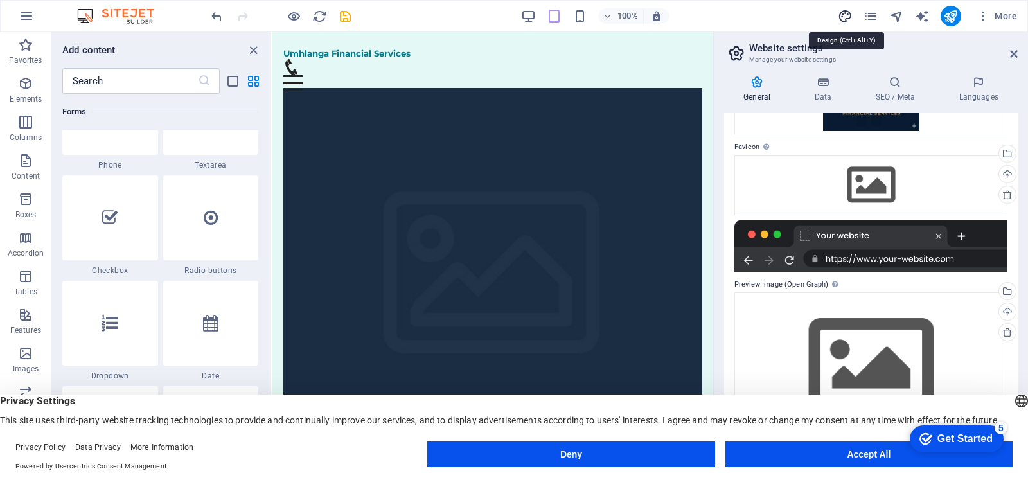
click at [839, 14] on icon "design" at bounding box center [845, 16] width 15 height 15
select select "px"
select select "200"
select select "px"
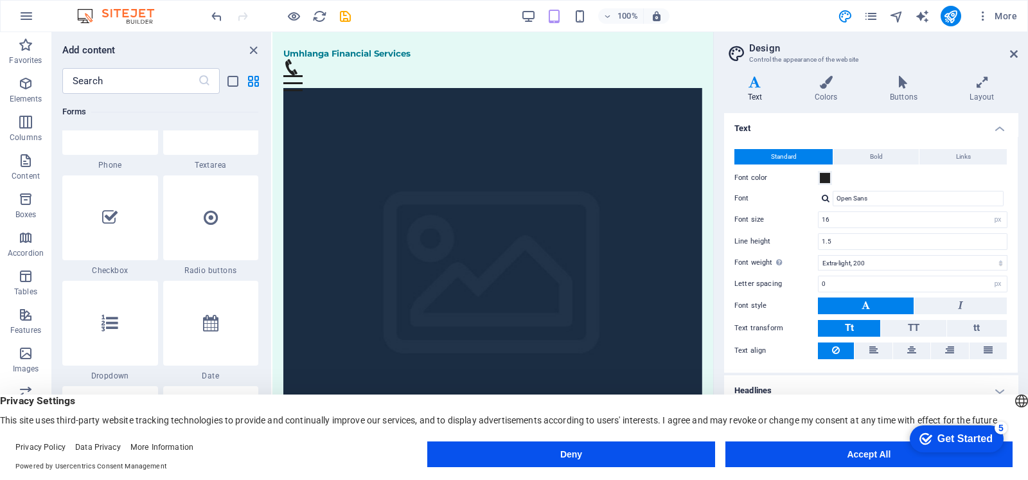
drag, startPoint x: 1013, startPoint y: 207, endPoint x: 1023, endPoint y: 365, distance: 158.4
click at [1023, 365] on div "Variants Text Colors Buttons Layout Text Standard Bold Links Font color Font Op…" at bounding box center [871, 263] width 314 height 394
click at [1016, 360] on div "Standard Bold Links Font color Font Open Sans Font size 16 rem px Line height 1…" at bounding box center [871, 254] width 299 height 237
click at [429, 42] on div "Umhlanga Financial Services Menu Home About Services Testimonials Contact" at bounding box center [493, 69] width 441 height 75
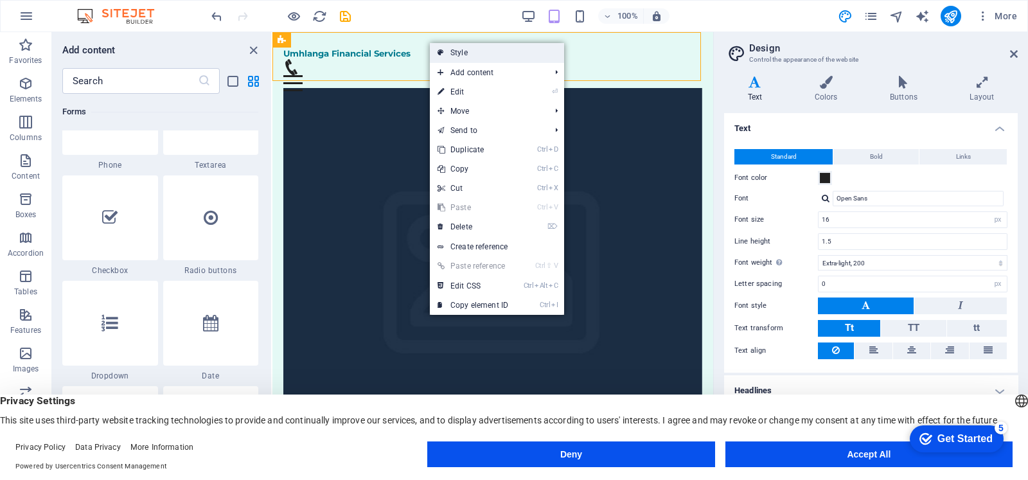
click at [457, 49] on link "Style" at bounding box center [497, 52] width 134 height 19
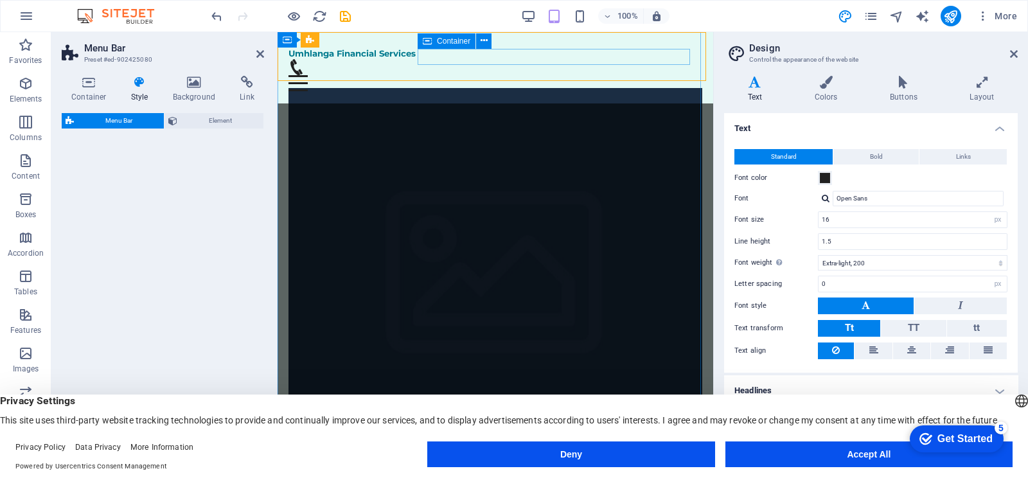
select select "vw"
select select "rem"
select select "vw"
select select "preset-menu-v2-home-4"
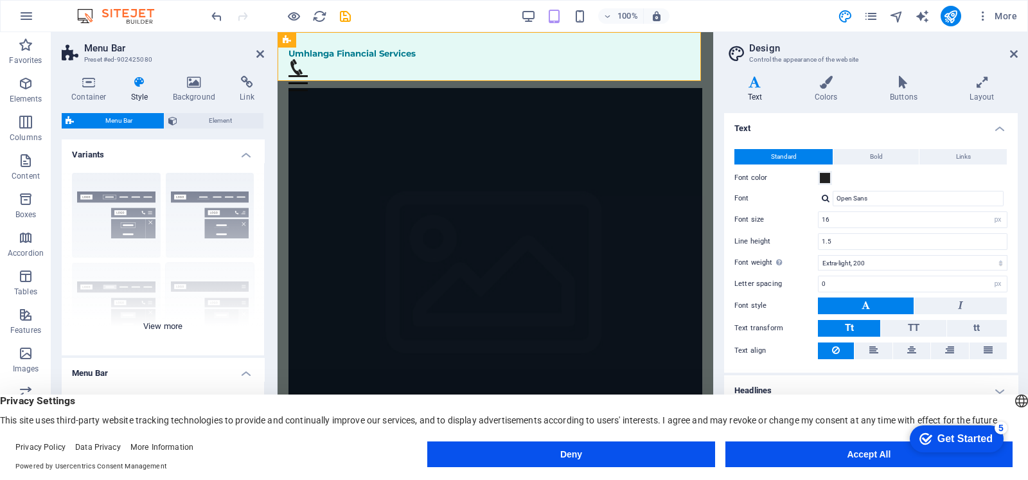
drag, startPoint x: 258, startPoint y: 197, endPoint x: 249, endPoint y: 287, distance: 91.1
click at [249, 287] on div "Border Centered Default Fixed Loki Trigger Wide XXL" at bounding box center [163, 259] width 202 height 193
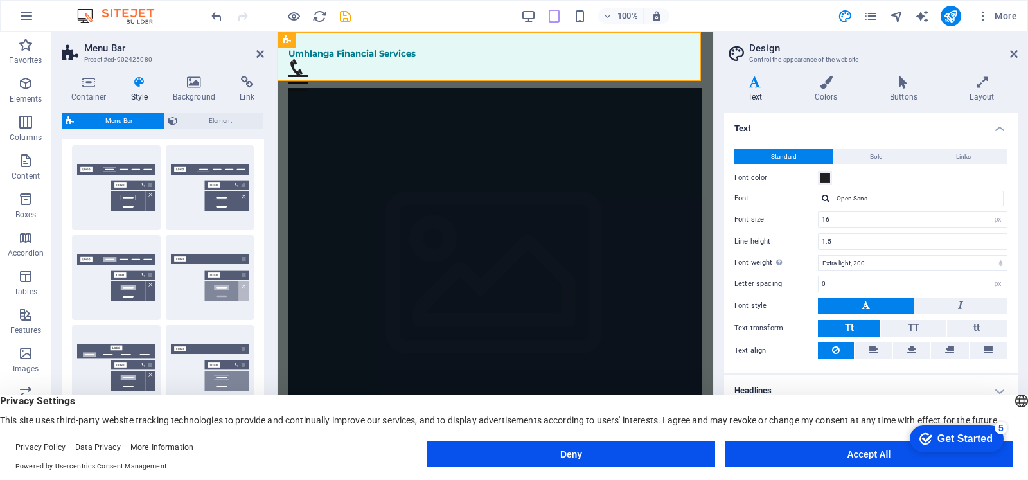
scroll to position [0, 0]
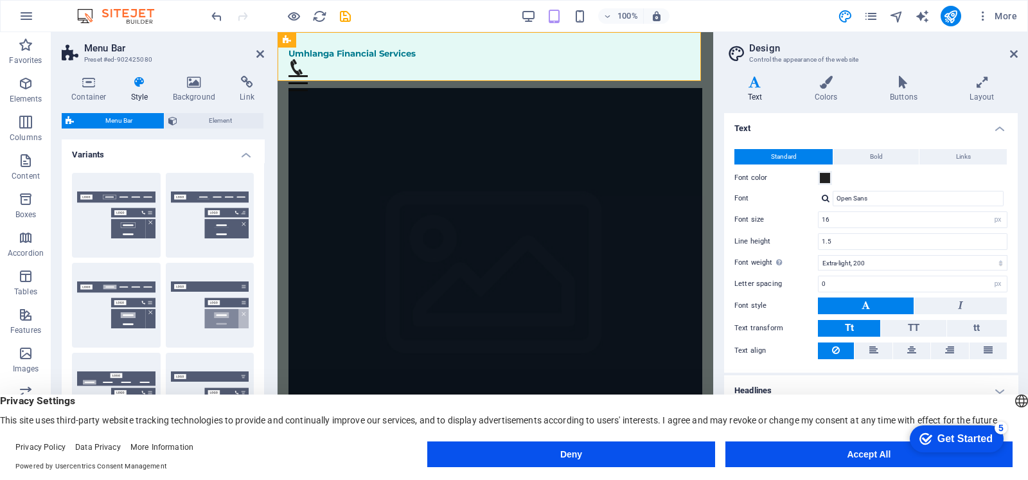
click at [148, 83] on icon at bounding box center [139, 82] width 37 height 13
click at [128, 89] on h4 "Style" at bounding box center [142, 89] width 42 height 27
click at [219, 125] on span "Element" at bounding box center [220, 120] width 78 height 15
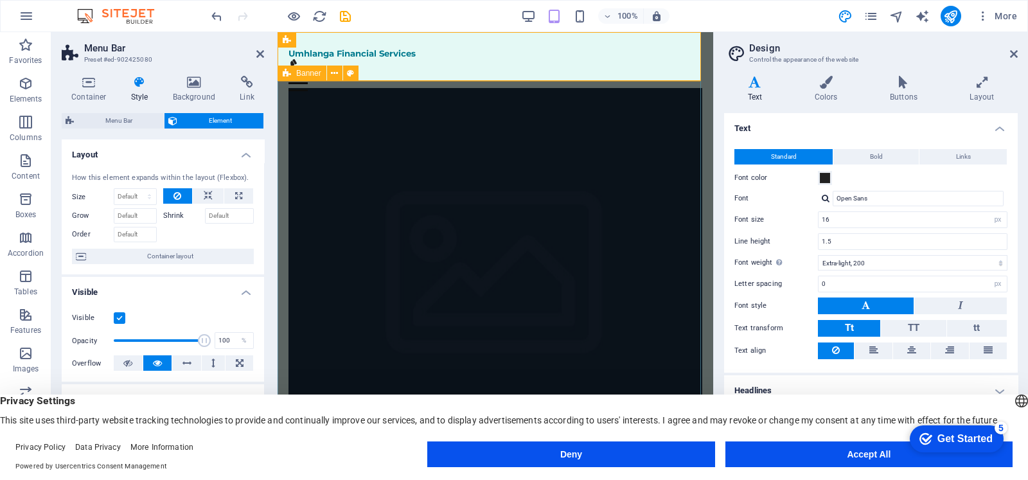
click at [695, 122] on div "Secure Your Financial Future with Us Your Partner in Financial Planning Get Sta…" at bounding box center [496, 390] width 436 height 566
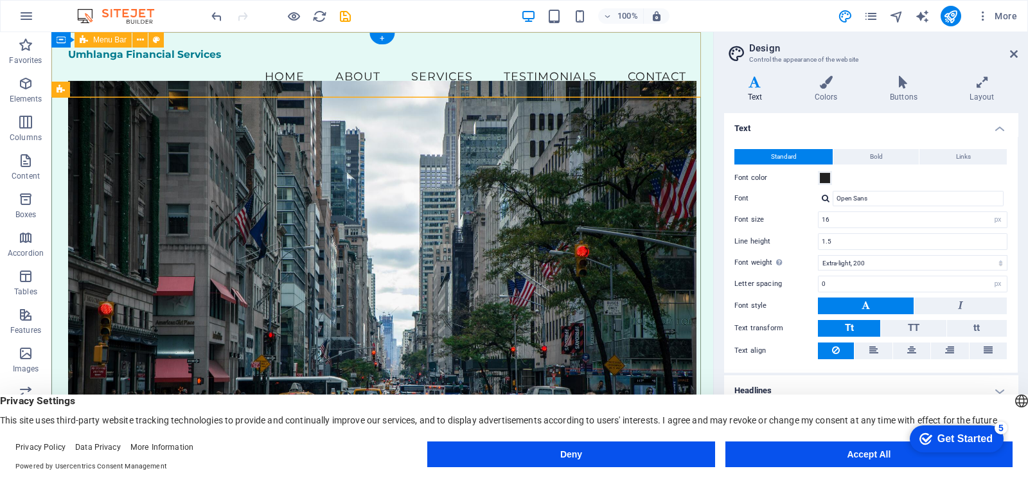
click at [248, 44] on div "Umhlanga Financial Services Menu Home About Services Testimonials Contact" at bounding box center [382, 70] width 662 height 77
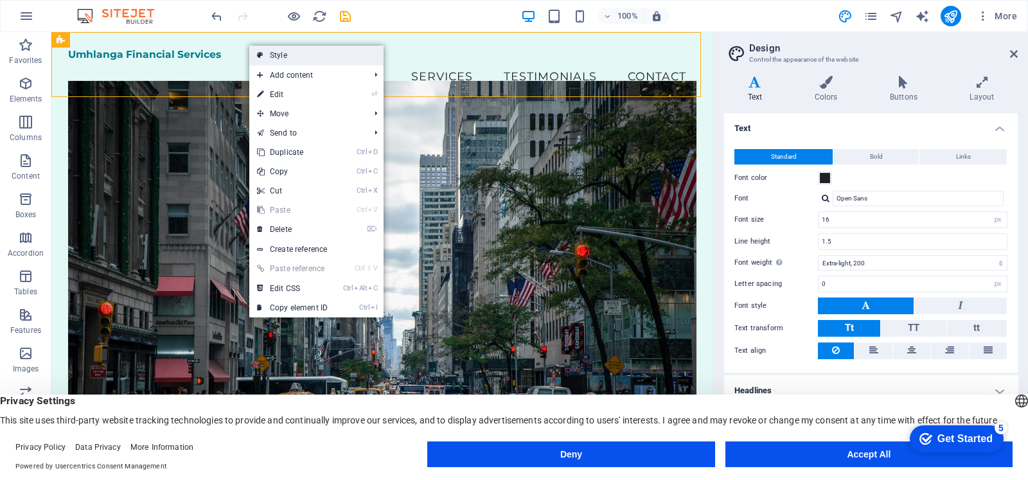
click at [283, 49] on link "Style" at bounding box center [316, 55] width 134 height 19
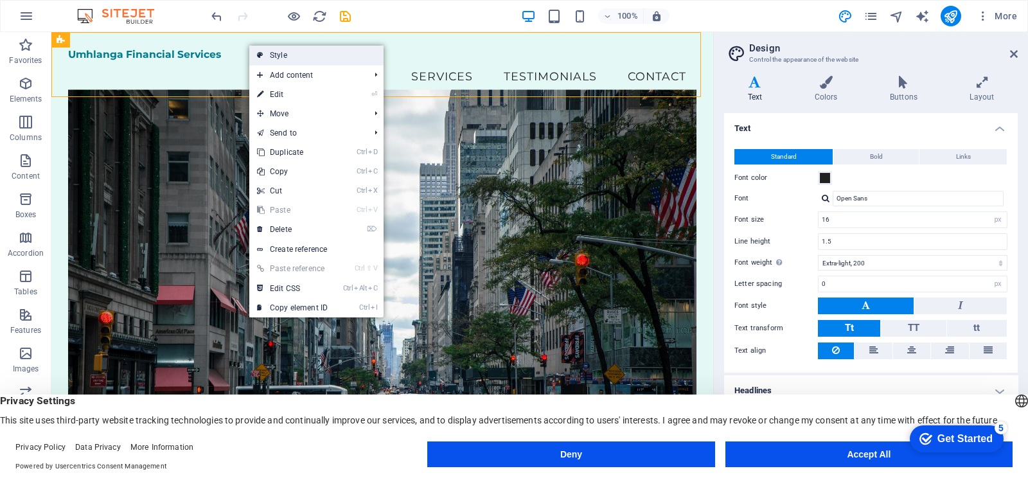
select select "vw"
select select "rem"
select select "vw"
select select "preset-menu-v2-home-4"
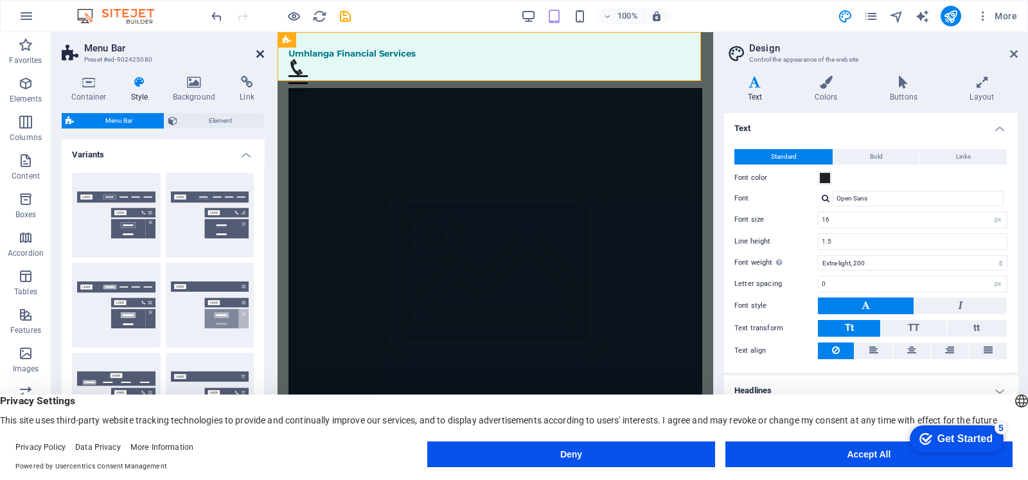
click at [262, 53] on icon at bounding box center [260, 54] width 8 height 10
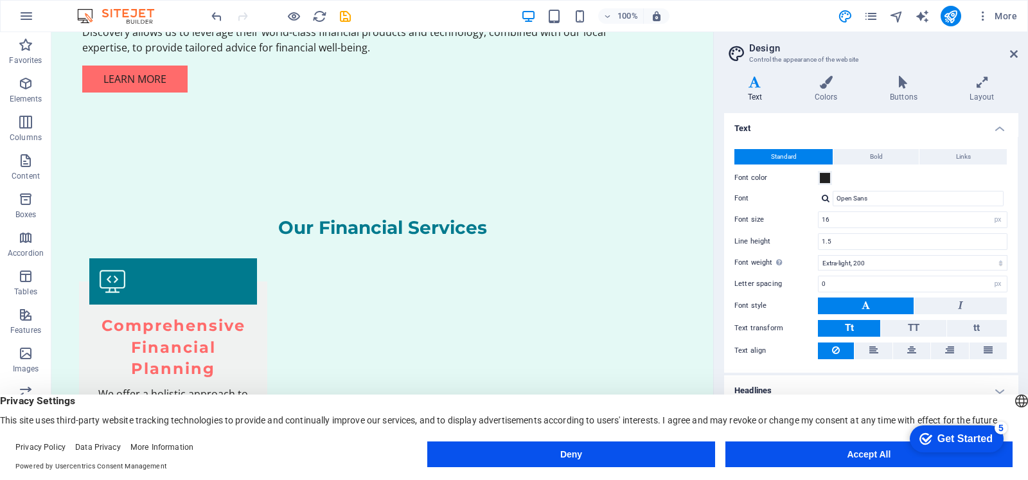
scroll to position [1291, 0]
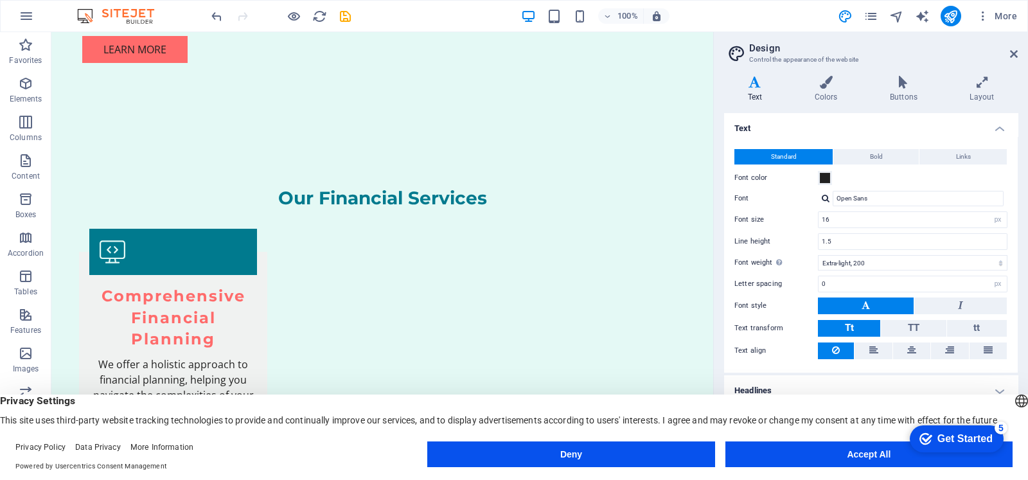
drag, startPoint x: 709, startPoint y: 93, endPoint x: 799, endPoint y: 289, distance: 215.7
drag, startPoint x: 545, startPoint y: 125, endPoint x: 525, endPoint y: 117, distance: 21.4
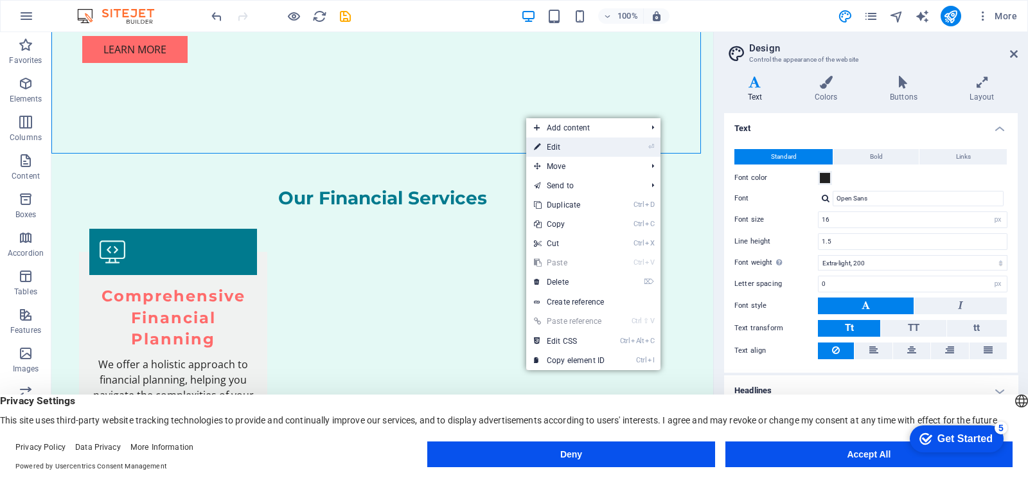
click at [600, 144] on link "⏎ Edit" at bounding box center [569, 147] width 86 height 19
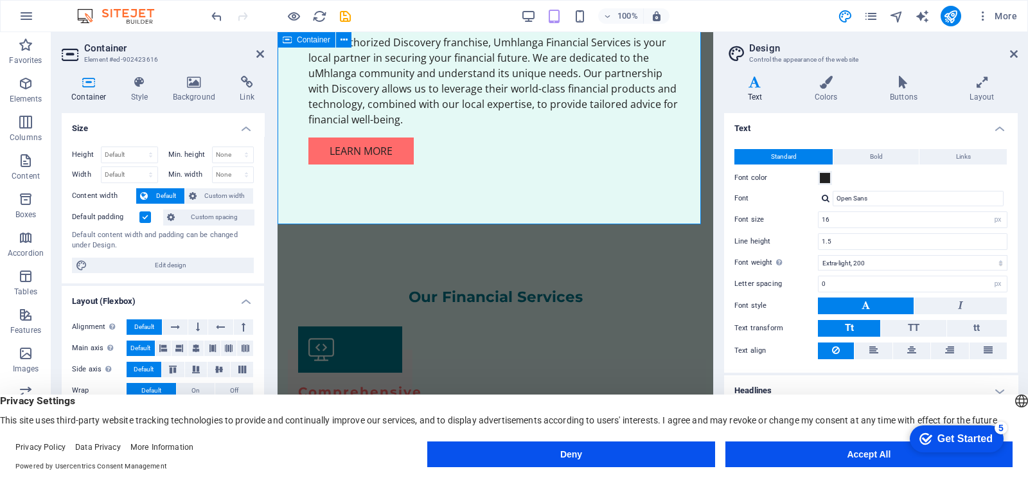
scroll to position [1465, 0]
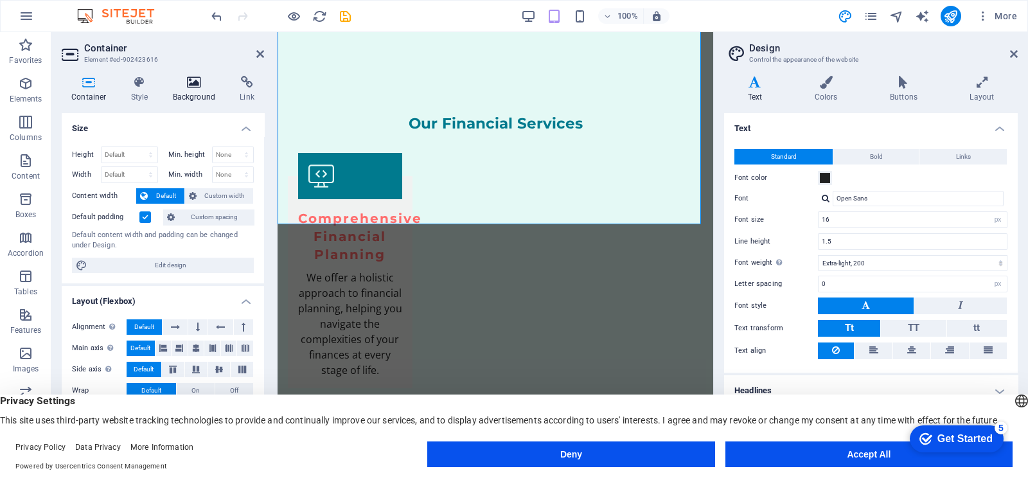
click at [195, 93] on h4 "Background" at bounding box center [196, 89] width 67 height 27
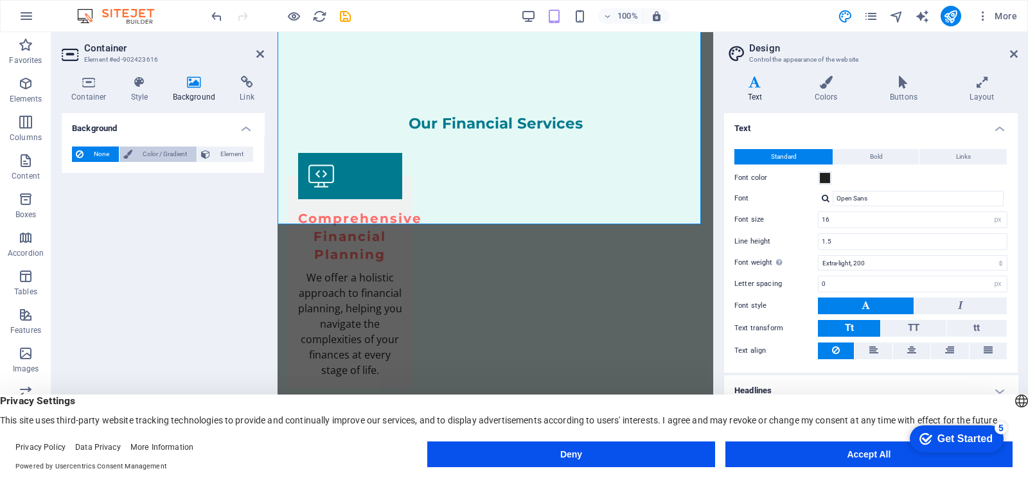
click at [163, 158] on span "Color / Gradient" at bounding box center [164, 154] width 57 height 15
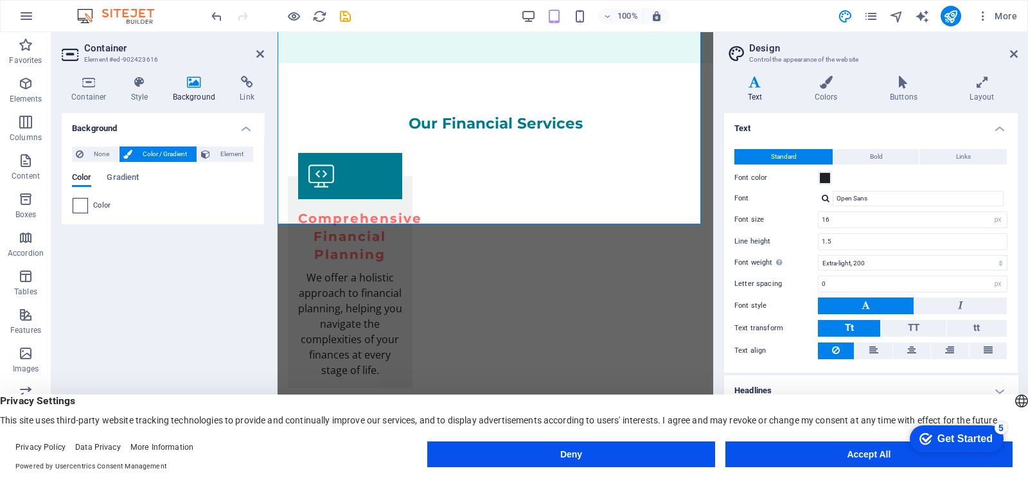
click at [87, 206] on span at bounding box center [80, 206] width 14 height 14
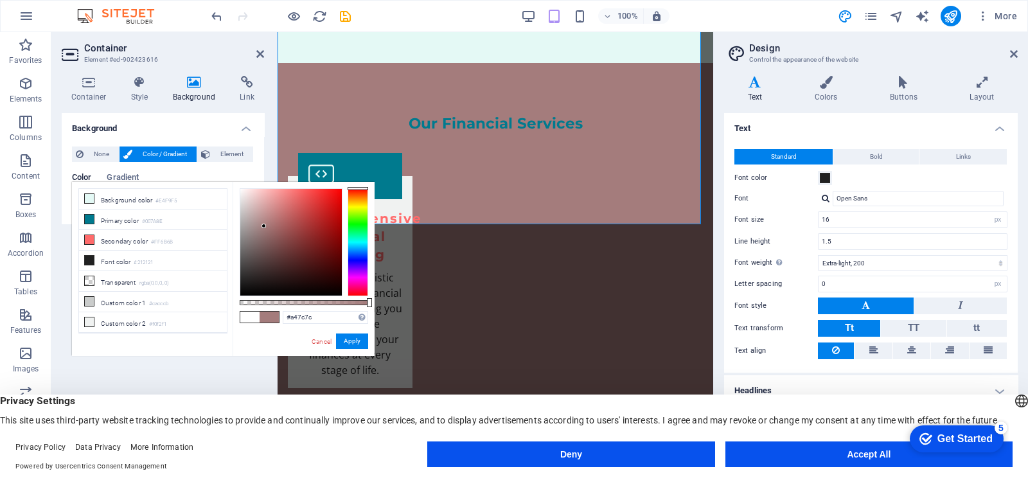
click at [264, 226] on div at bounding box center [291, 242] width 102 height 107
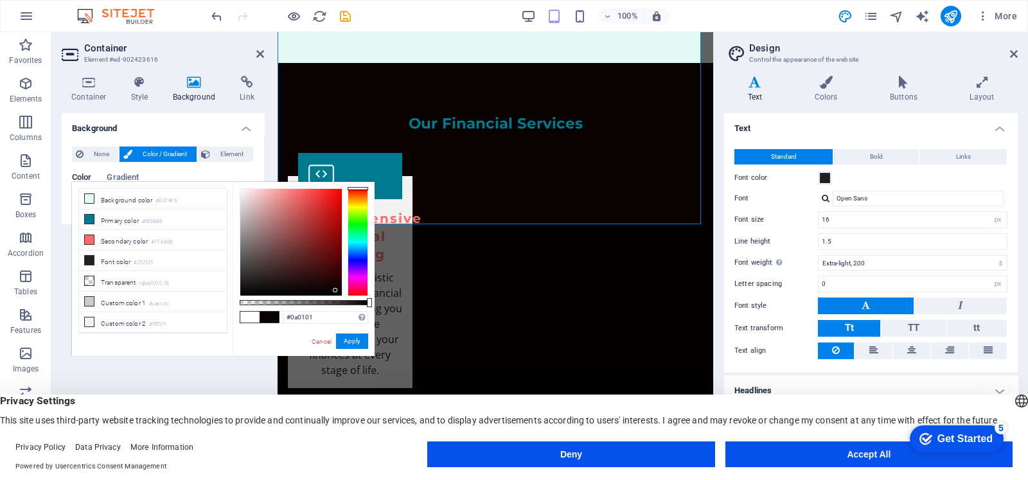
click at [336, 291] on div at bounding box center [291, 242] width 102 height 107
click at [89, 200] on icon at bounding box center [89, 198] width 9 height 9
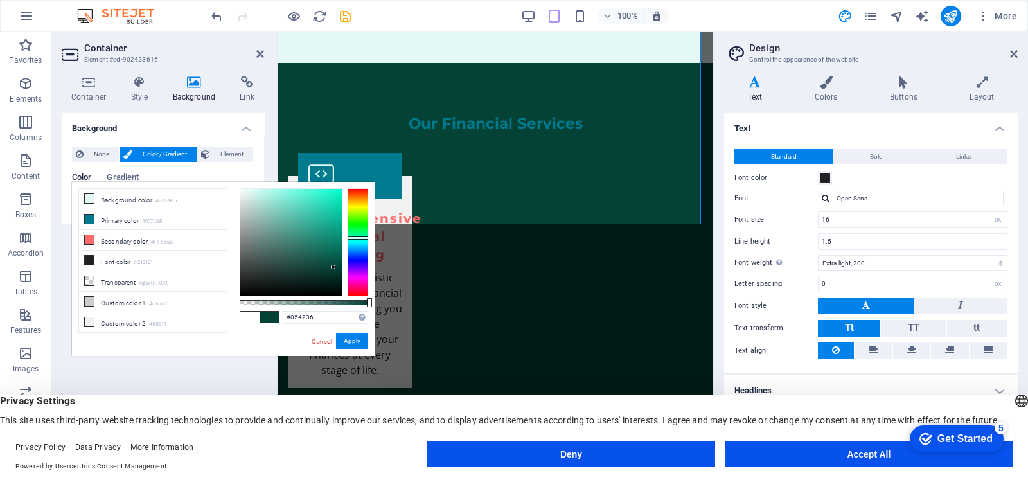
click at [334, 267] on div at bounding box center [291, 242] width 102 height 107
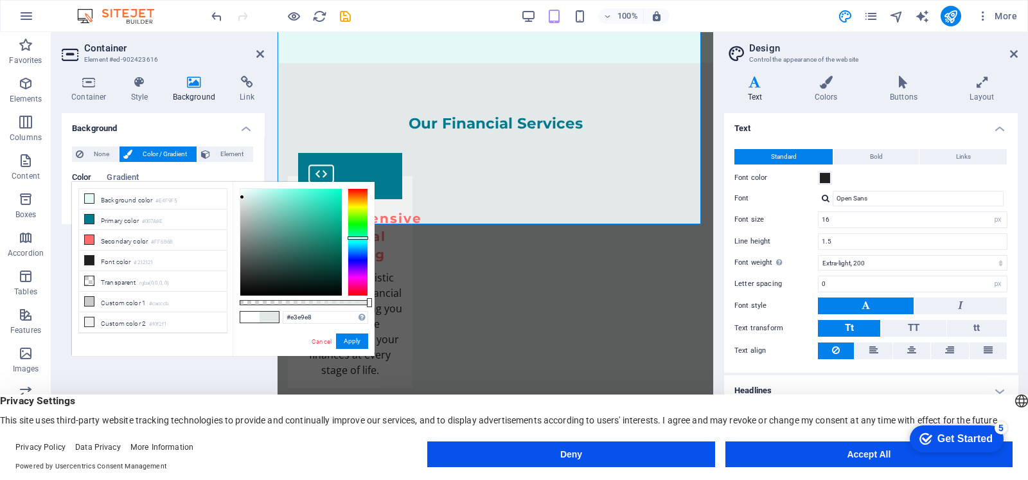
click at [242, 197] on div at bounding box center [291, 242] width 102 height 107
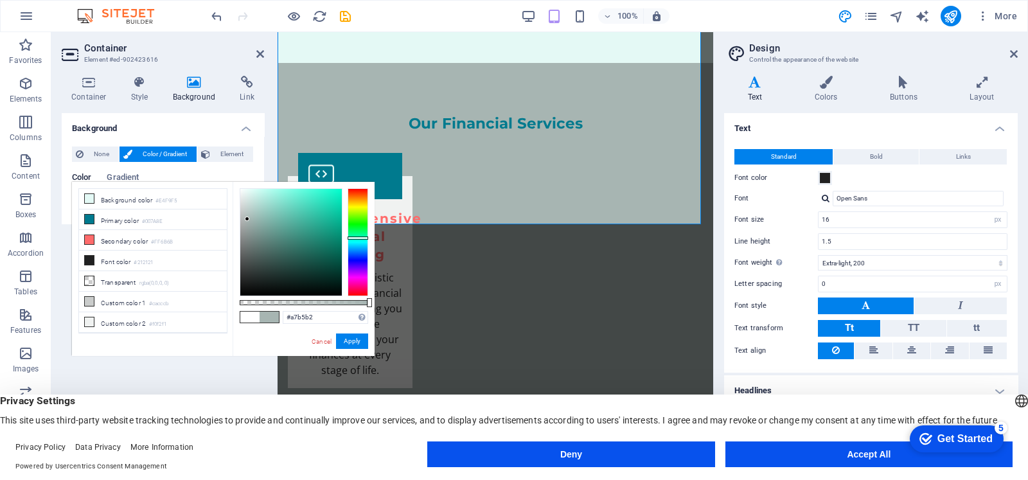
click at [247, 219] on div at bounding box center [291, 242] width 102 height 107
type input "#787c7b"
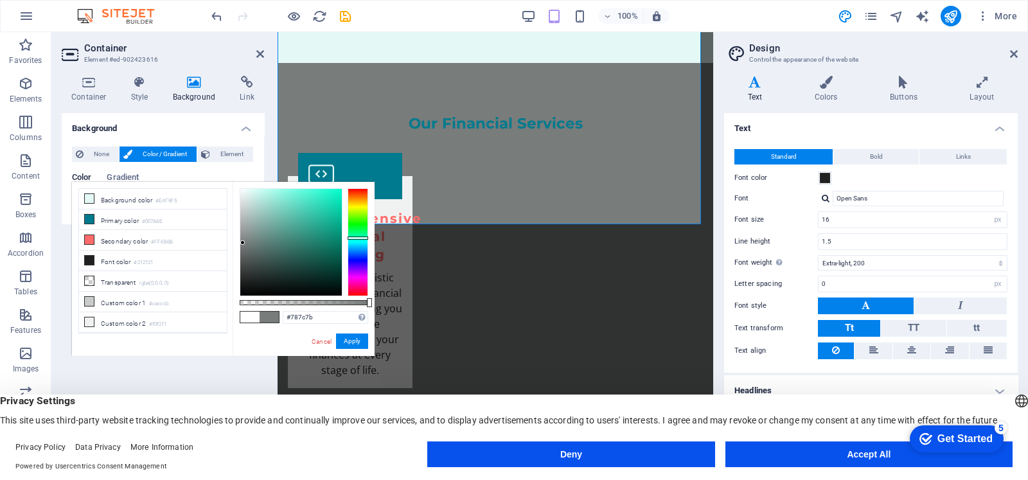
click at [243, 243] on div at bounding box center [291, 242] width 102 height 107
click at [358, 341] on button "Apply" at bounding box center [352, 341] width 32 height 15
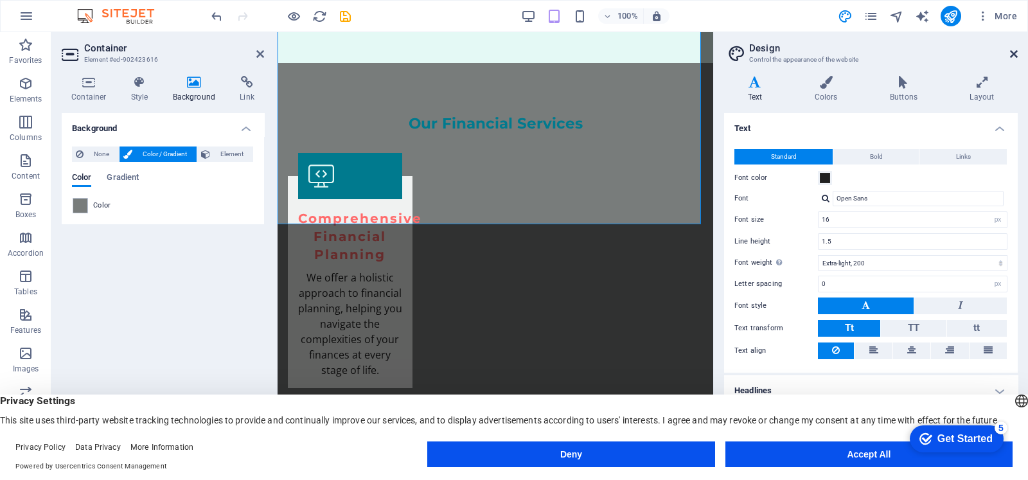
click at [1012, 52] on icon at bounding box center [1014, 54] width 8 height 10
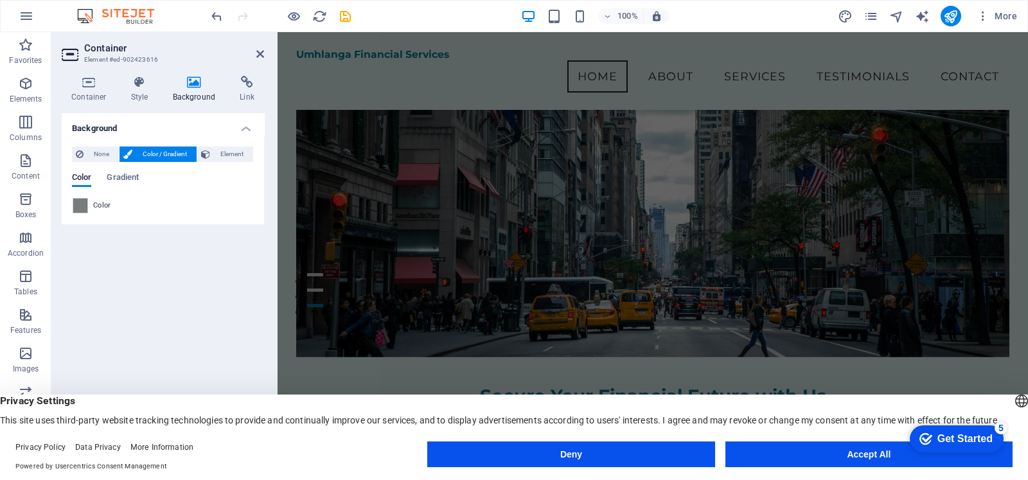
scroll to position [0, 0]
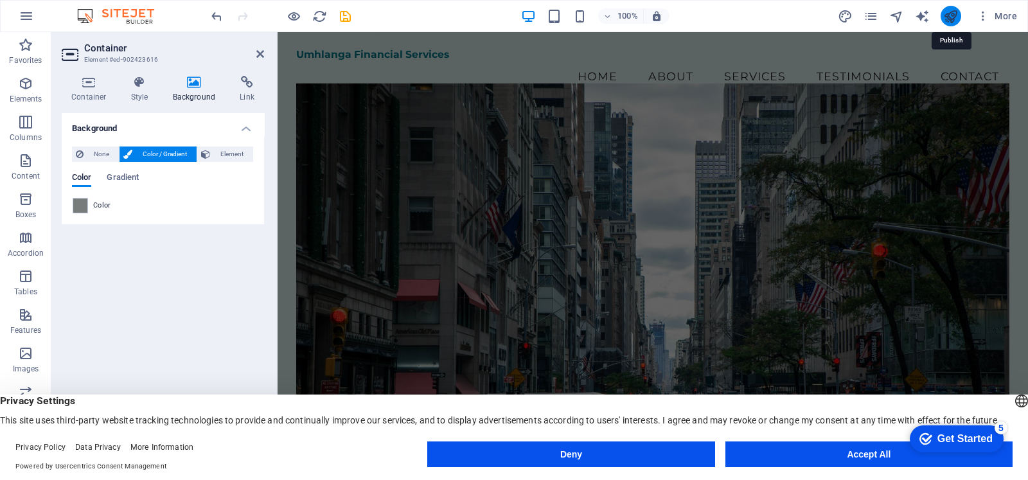
click at [948, 18] on icon "publish" at bounding box center [951, 16] width 15 height 15
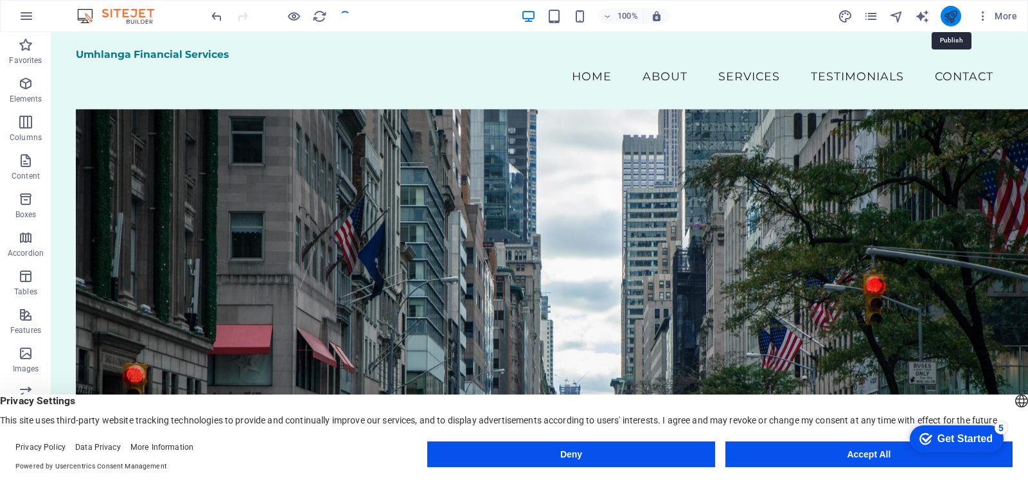
scroll to position [911, 0]
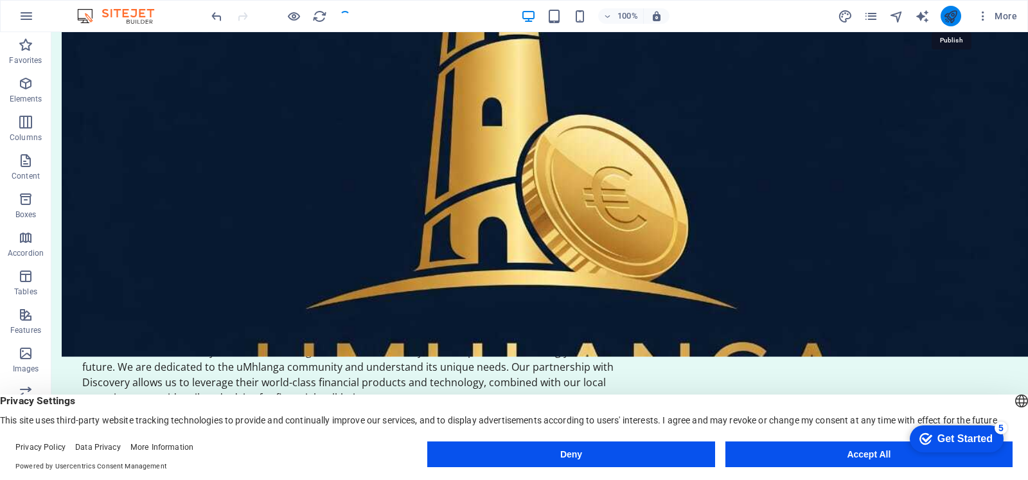
click at [948, 18] on icon "publish" at bounding box center [951, 16] width 15 height 15
click at [955, 13] on icon "publish" at bounding box center [951, 16] width 15 height 15
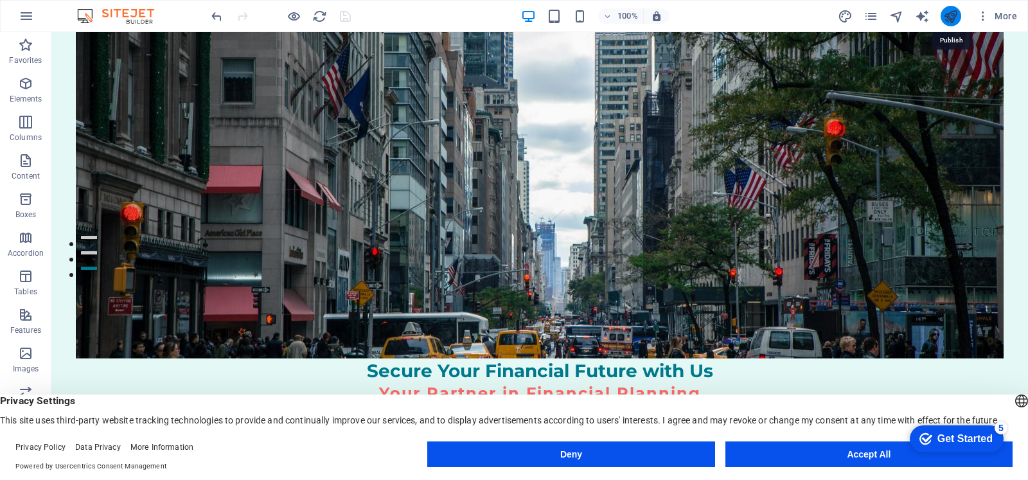
scroll to position [294, 0]
